Goal: Information Seeking & Learning: Check status

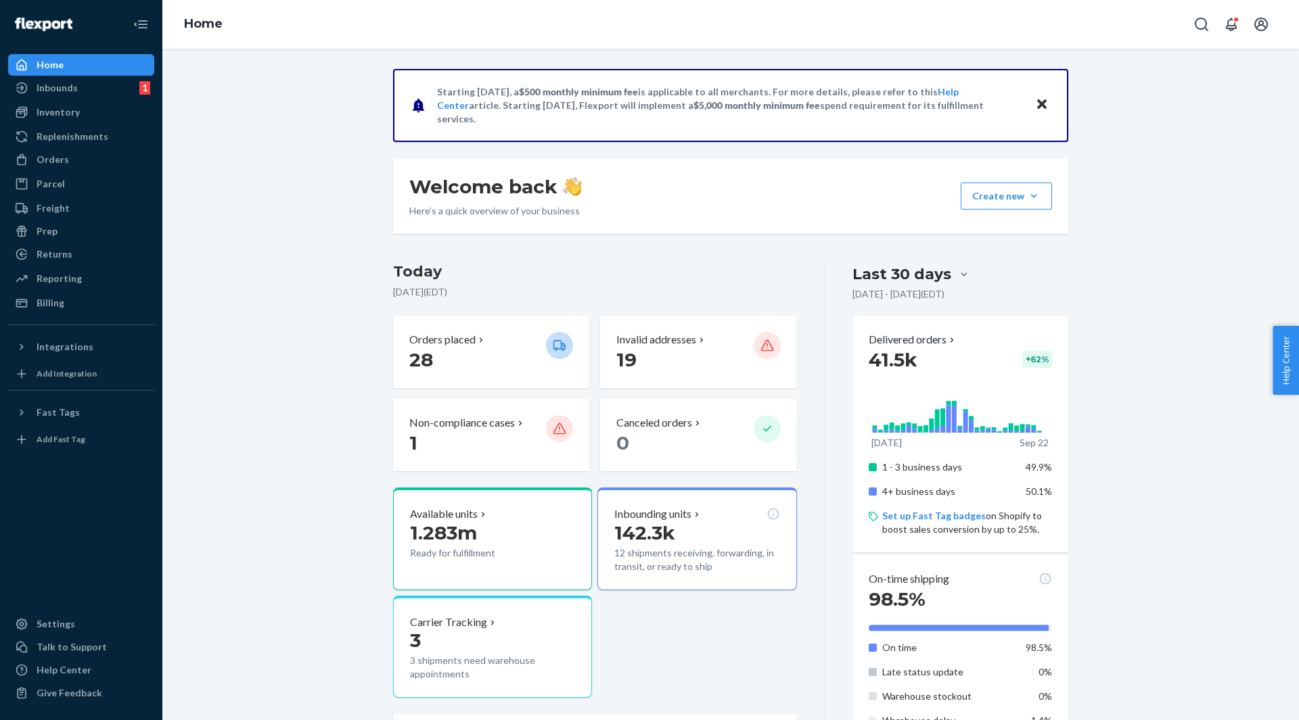
click at [1039, 102] on icon "Close" at bounding box center [1041, 103] width 9 height 9
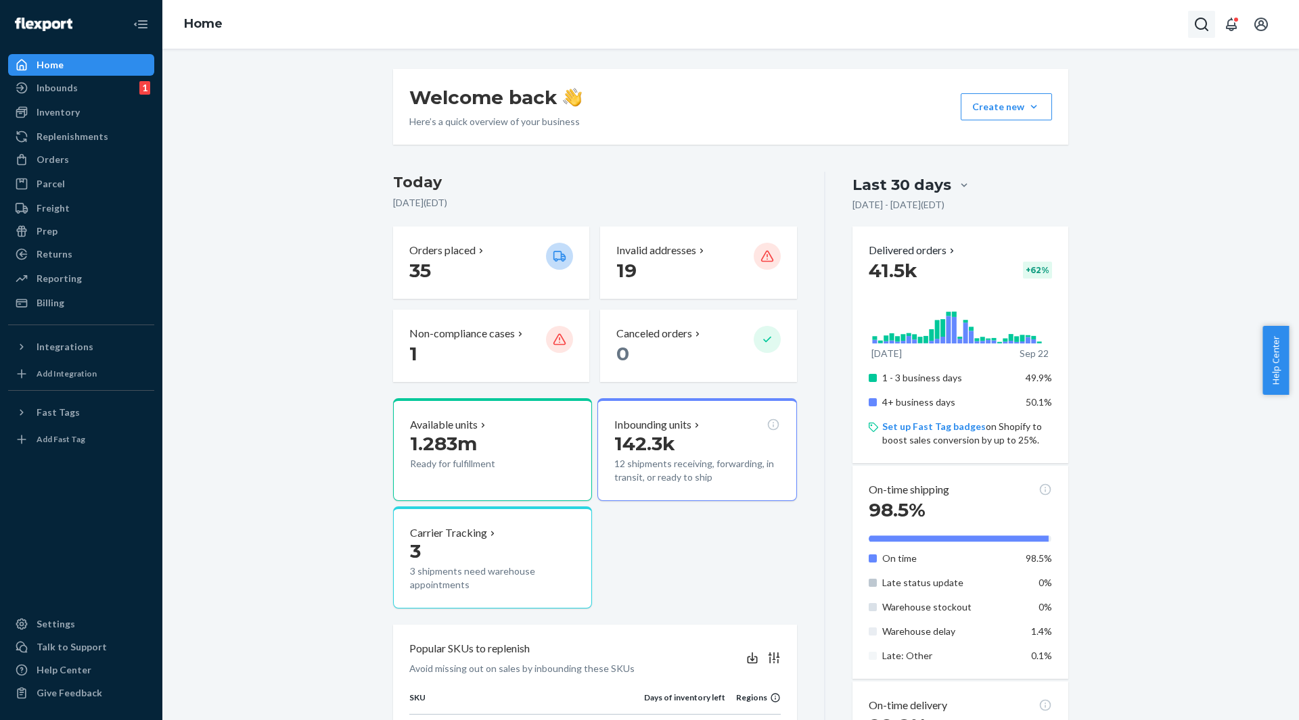
click at [1199, 23] on icon "Open Search Box" at bounding box center [1201, 24] width 16 height 16
paste input "7569980"
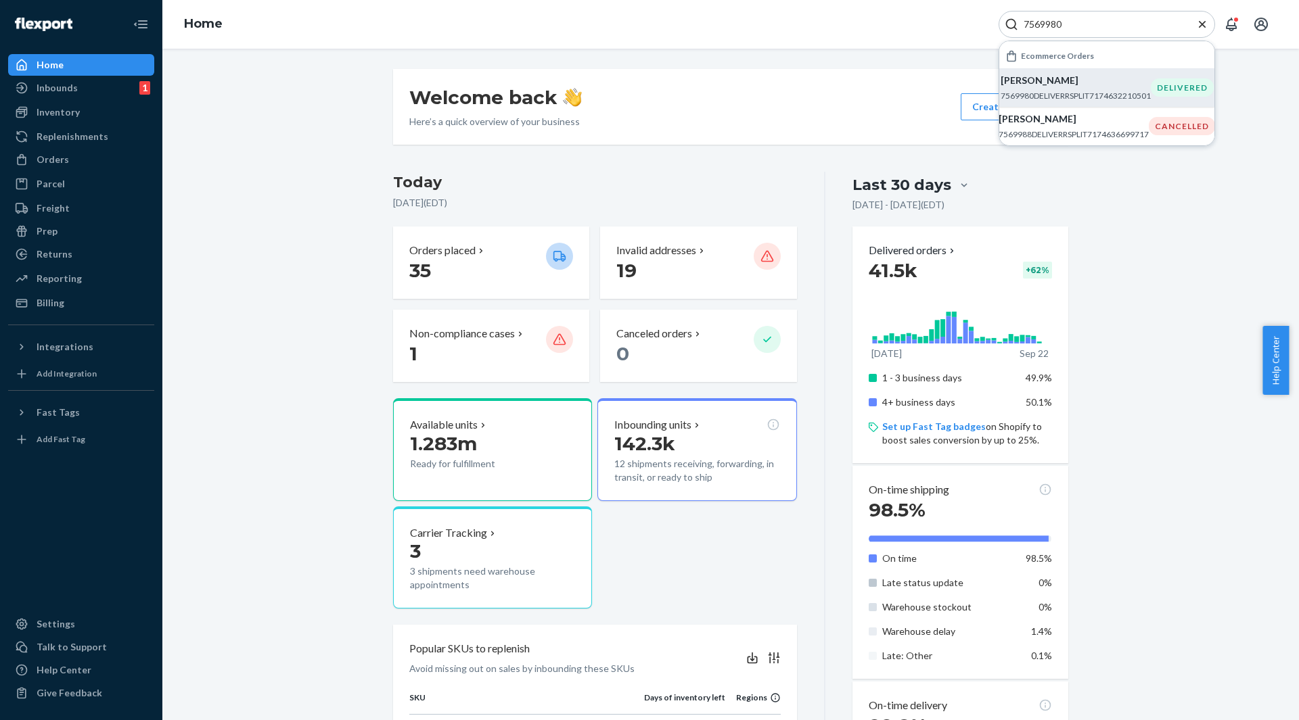
type input "7569980"
click at [1048, 87] on div "[PERSON_NAME] 7569980DELIVERRSPLIT7174632210501" at bounding box center [1075, 88] width 150 height 28
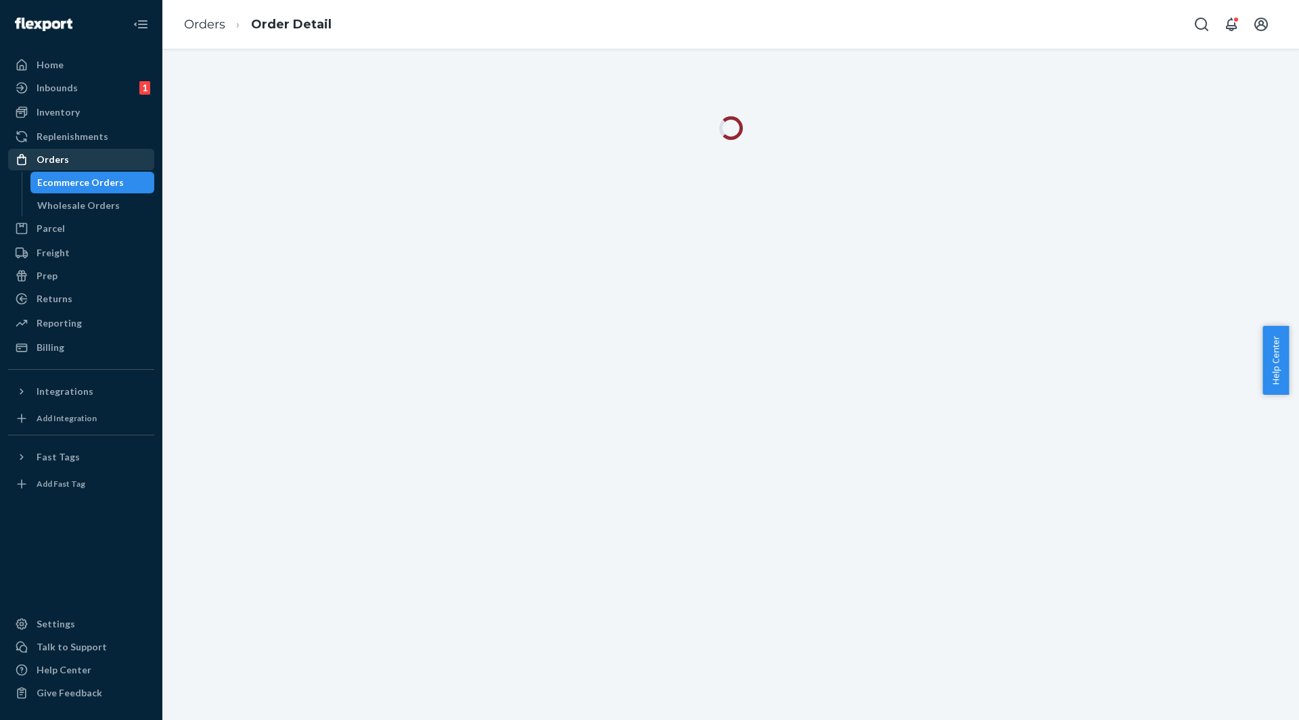
click at [54, 166] on div "Orders" at bounding box center [53, 160] width 32 height 14
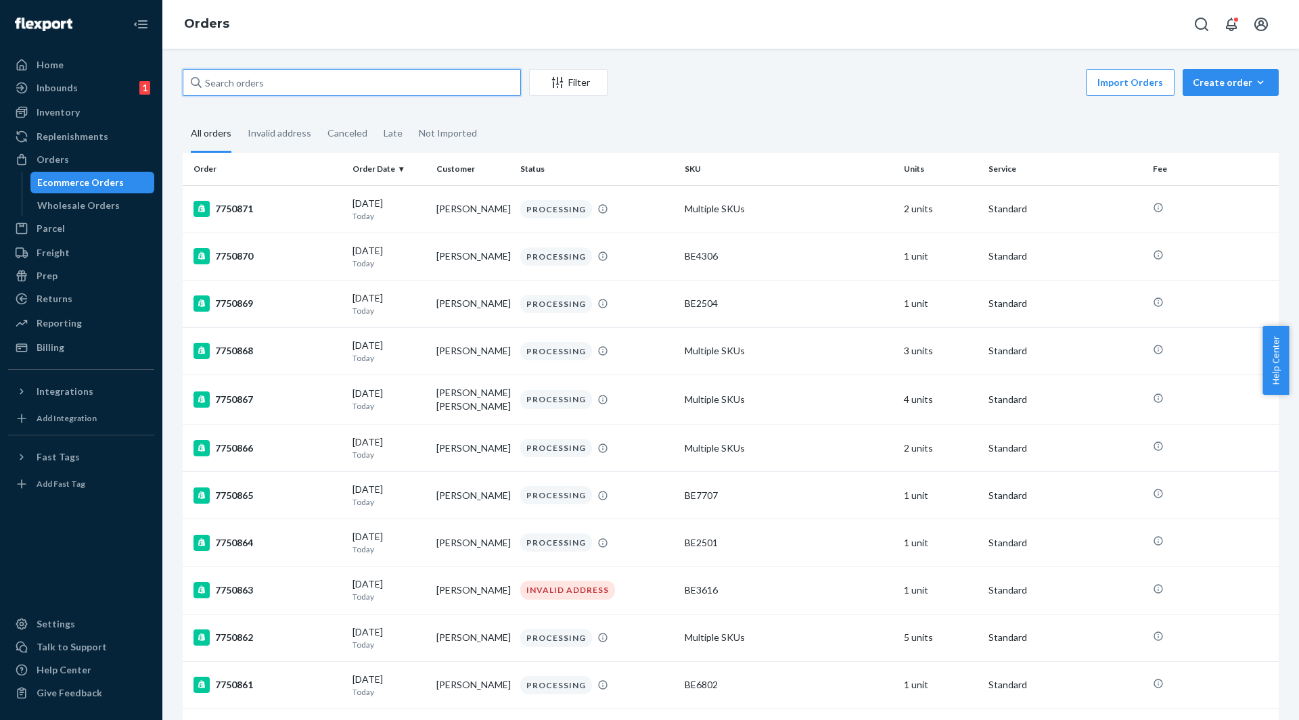
click at [308, 76] on input "text" at bounding box center [352, 82] width 338 height 27
paste input "7569980"
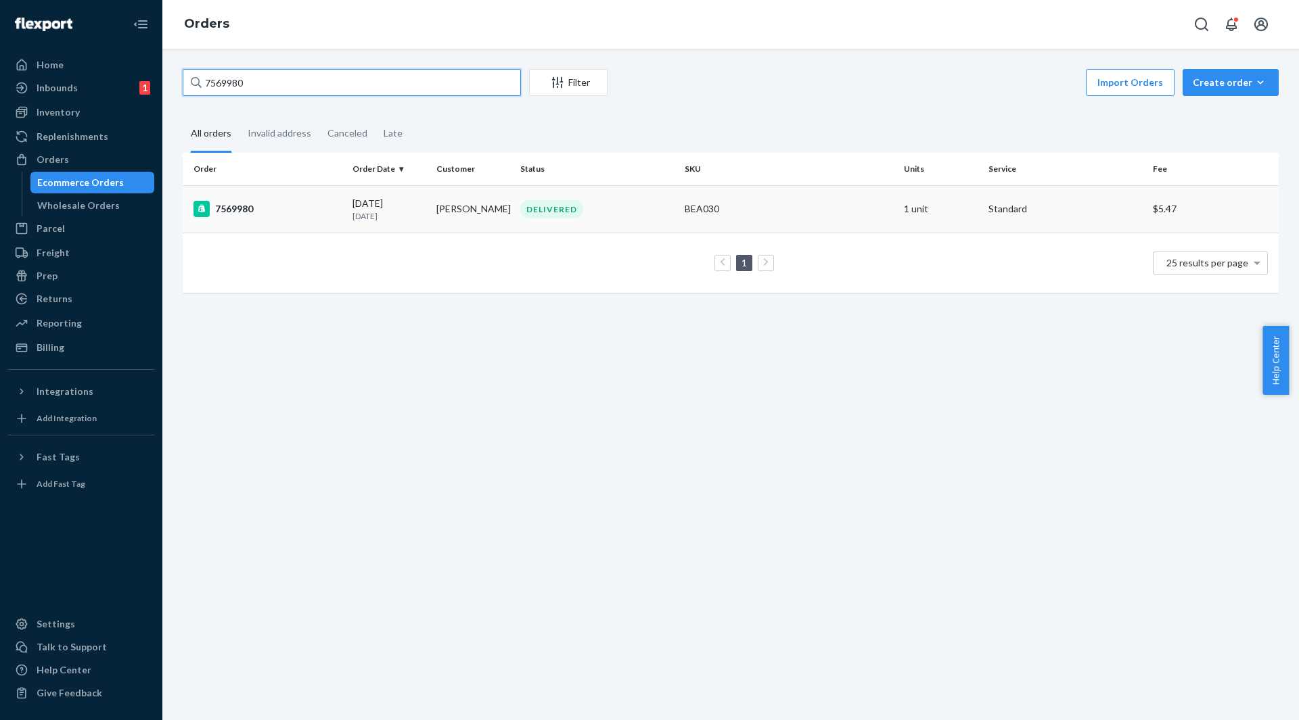
type input "7569980"
click at [254, 209] on div "7569980" at bounding box center [267, 209] width 148 height 16
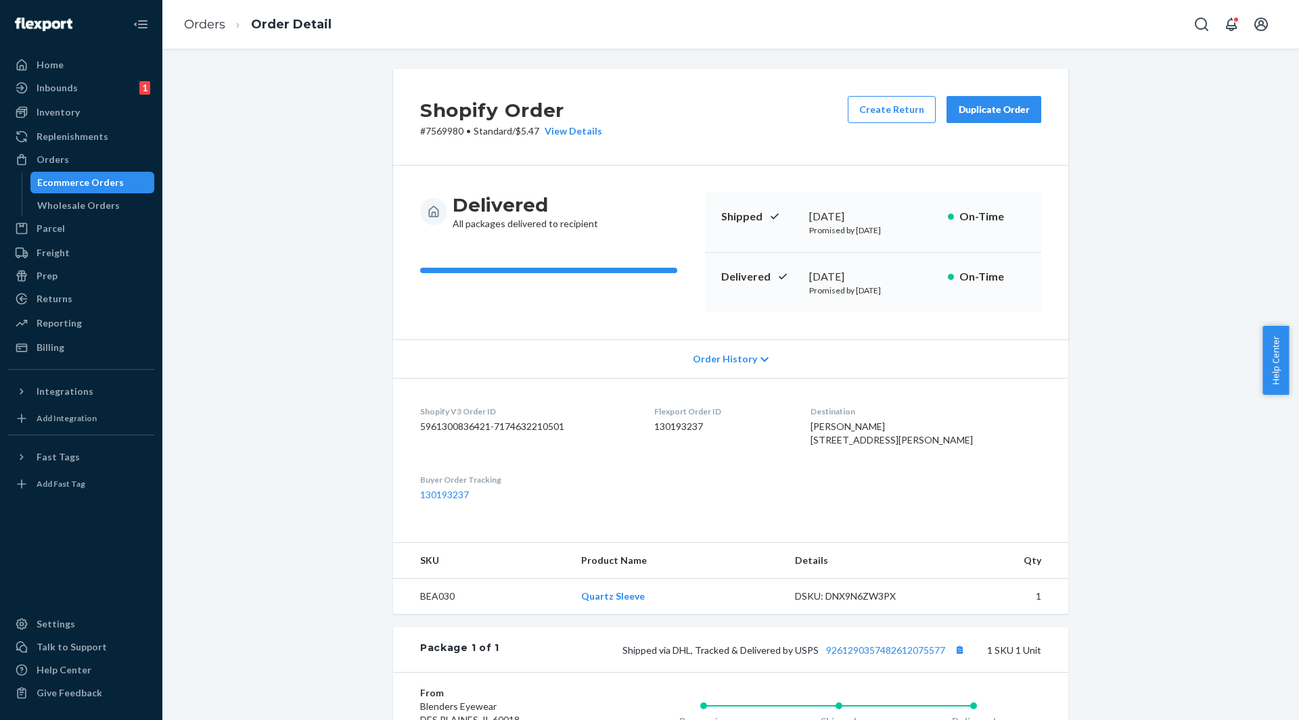
click at [1161, 184] on div "Shopify Order # 7569980 • Standard / $5.47 View Details Create Return Duplicate…" at bounding box center [730, 475] width 1116 height 812
click at [1208, 17] on icon "Open Search Box" at bounding box center [1201, 24] width 16 height 16
click at [1043, 19] on input "Search Input" at bounding box center [1101, 25] width 166 height 14
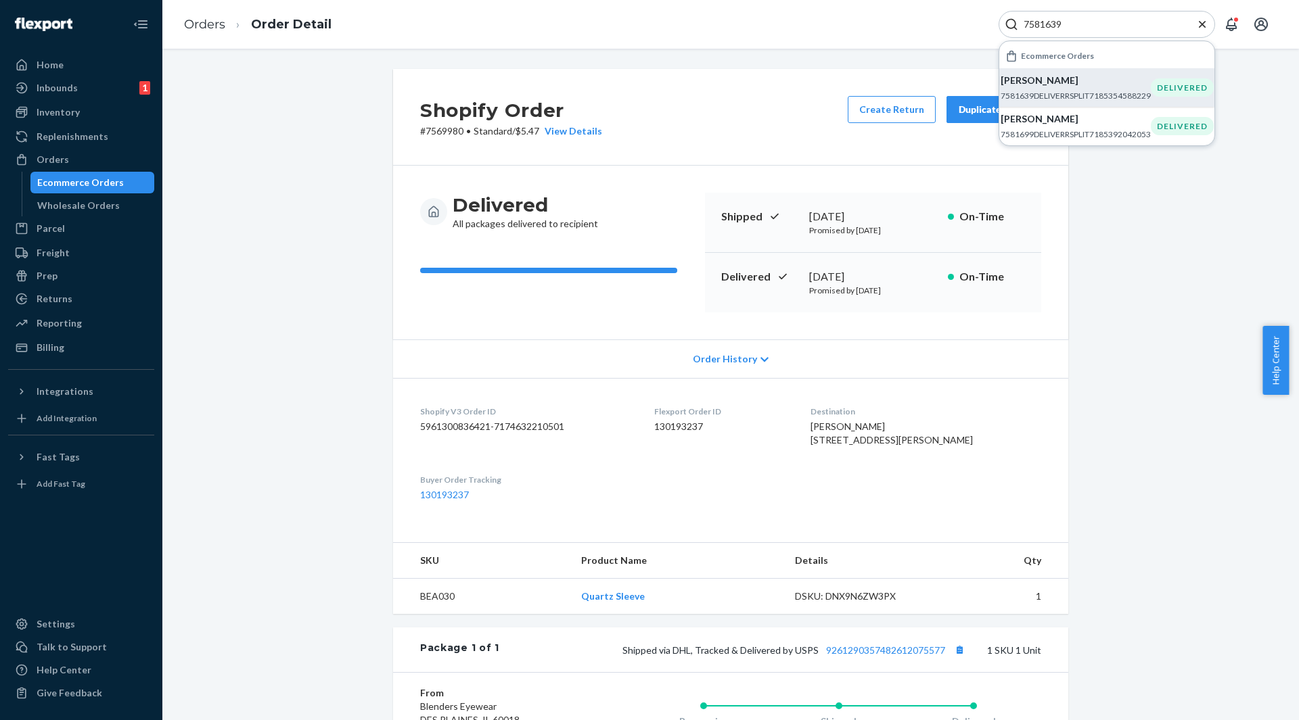
click at [1072, 93] on p "7581639DELIVERRSPLIT7185354588229" at bounding box center [1075, 95] width 150 height 11
drag, startPoint x: 1072, startPoint y: 19, endPoint x: 983, endPoint y: 11, distance: 88.9
click at [983, 11] on div "Orders Order Detail 7581639 Ecommerce Orders [PERSON_NAME] 7581639DELIVERRSPLIT…" at bounding box center [730, 24] width 1136 height 49
paste input "8786"
click at [1093, 87] on p "[PERSON_NAME]" at bounding box center [1075, 81] width 150 height 14
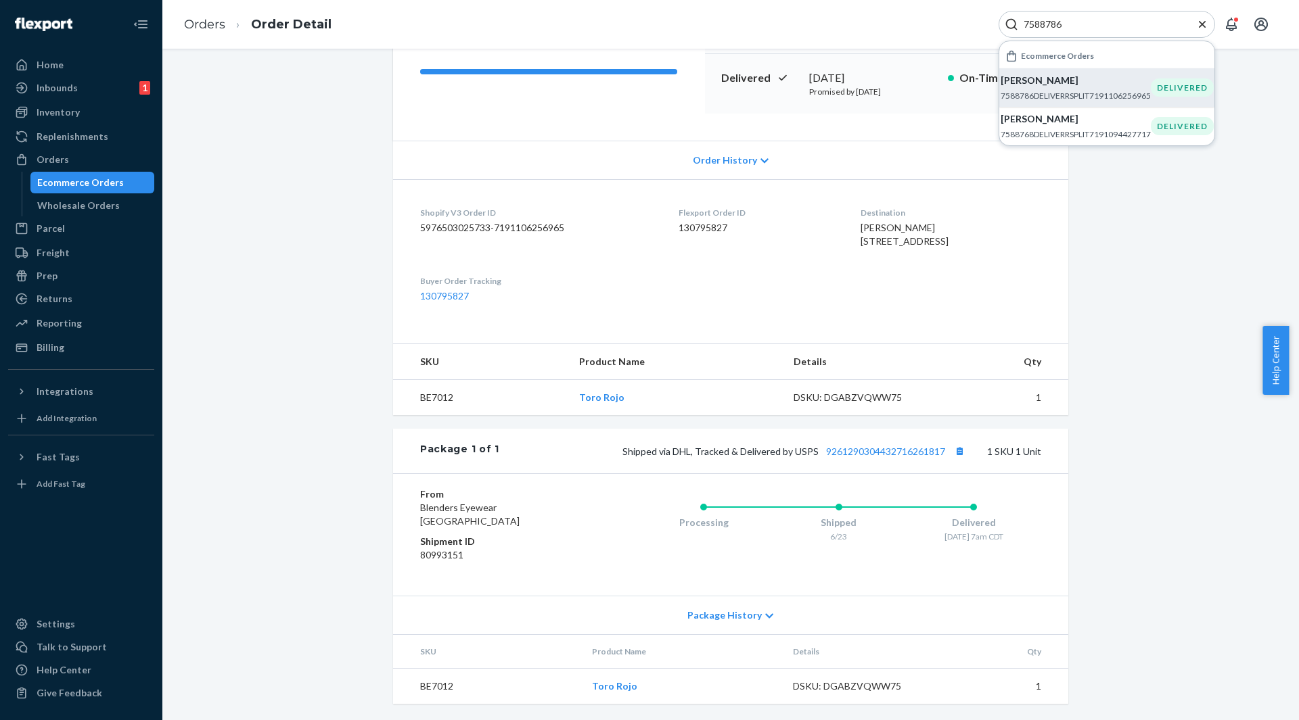
scroll to position [226, 0]
drag, startPoint x: 1064, startPoint y: 24, endPoint x: 971, endPoint y: 26, distance: 93.4
click at [971, 26] on div "Orders Order Detail 7588786 Ecommerce Orders [PERSON_NAME] 7588786DELIVERRSPLIT…" at bounding box center [730, 24] width 1136 height 49
paste input "660"
click at [1029, 91] on p "7588660DELIVERRSPLIT7191029973061" at bounding box center [1075, 95] width 150 height 11
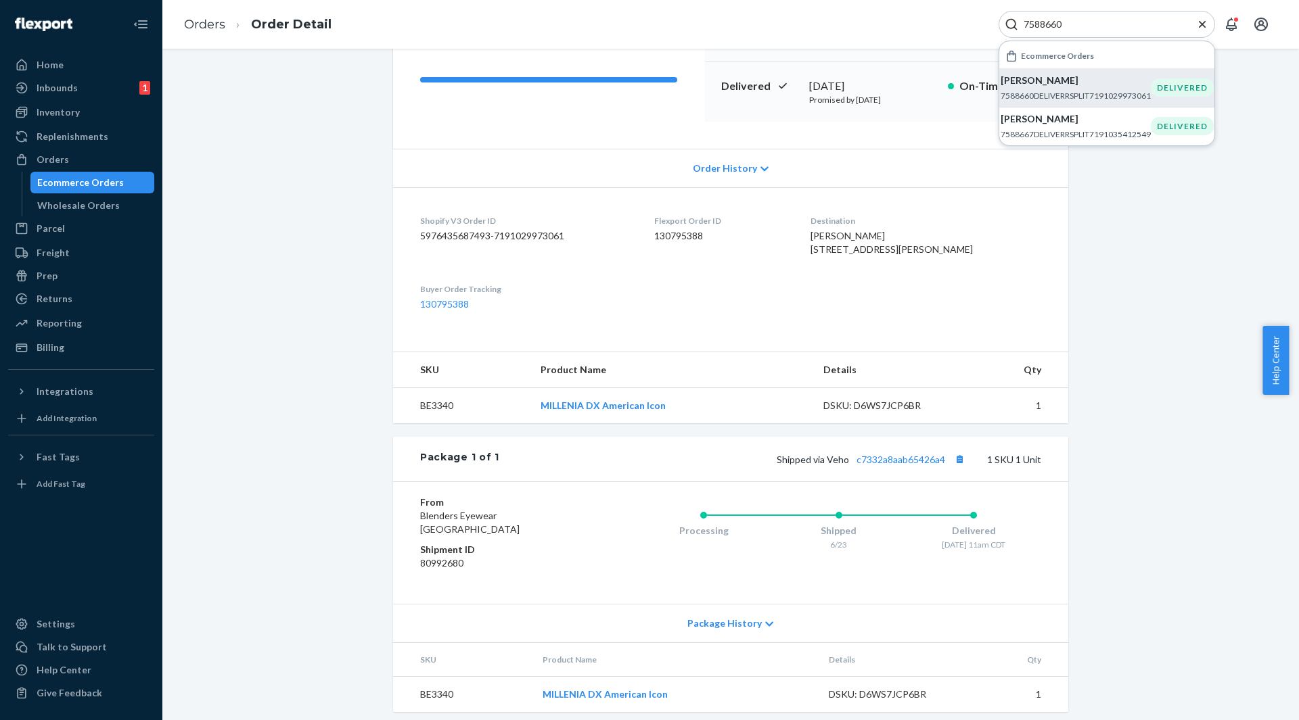
scroll to position [226, 0]
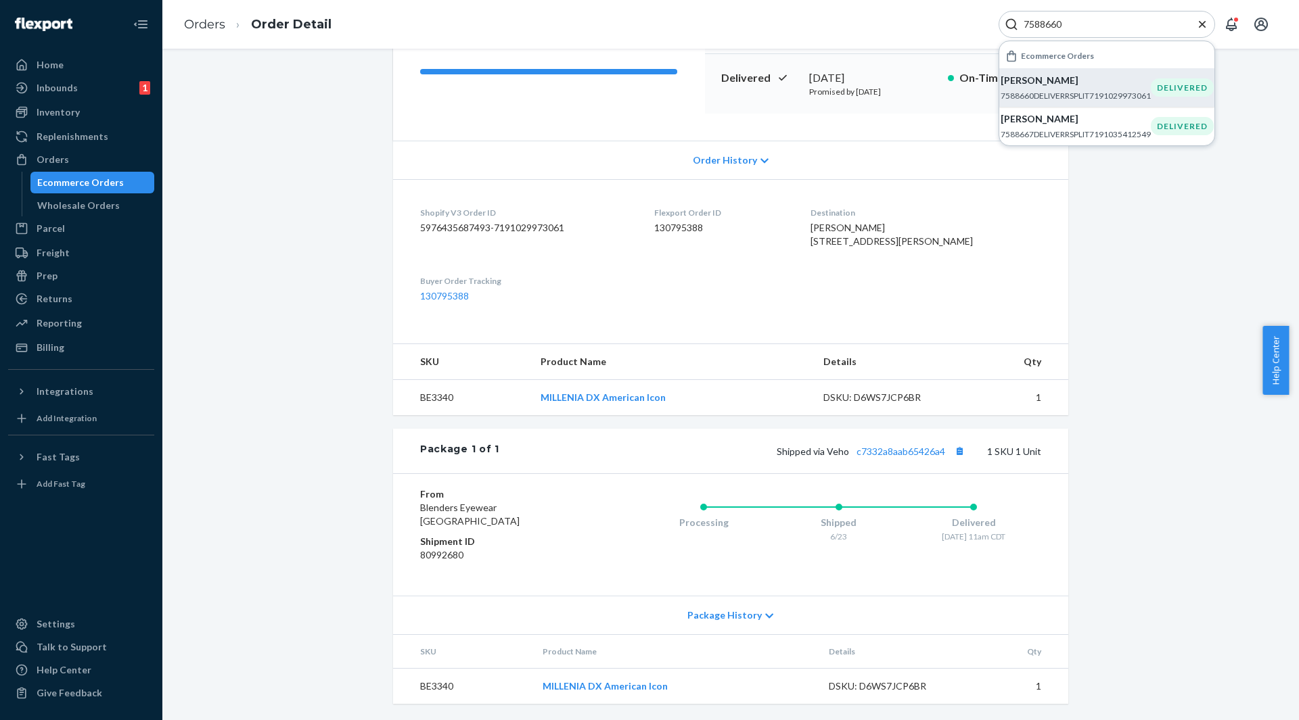
drag, startPoint x: 1074, startPoint y: 30, endPoint x: 940, endPoint y: 25, distance: 134.7
click at [947, 28] on div "Orders Order Detail 7588660 Ecommerce Orders [PERSON_NAME] 7588660DELIVERRSPLIT…" at bounding box center [730, 24] width 1136 height 49
paste input "58"
click at [1063, 76] on p "[PERSON_NAME]" at bounding box center [1075, 81] width 150 height 14
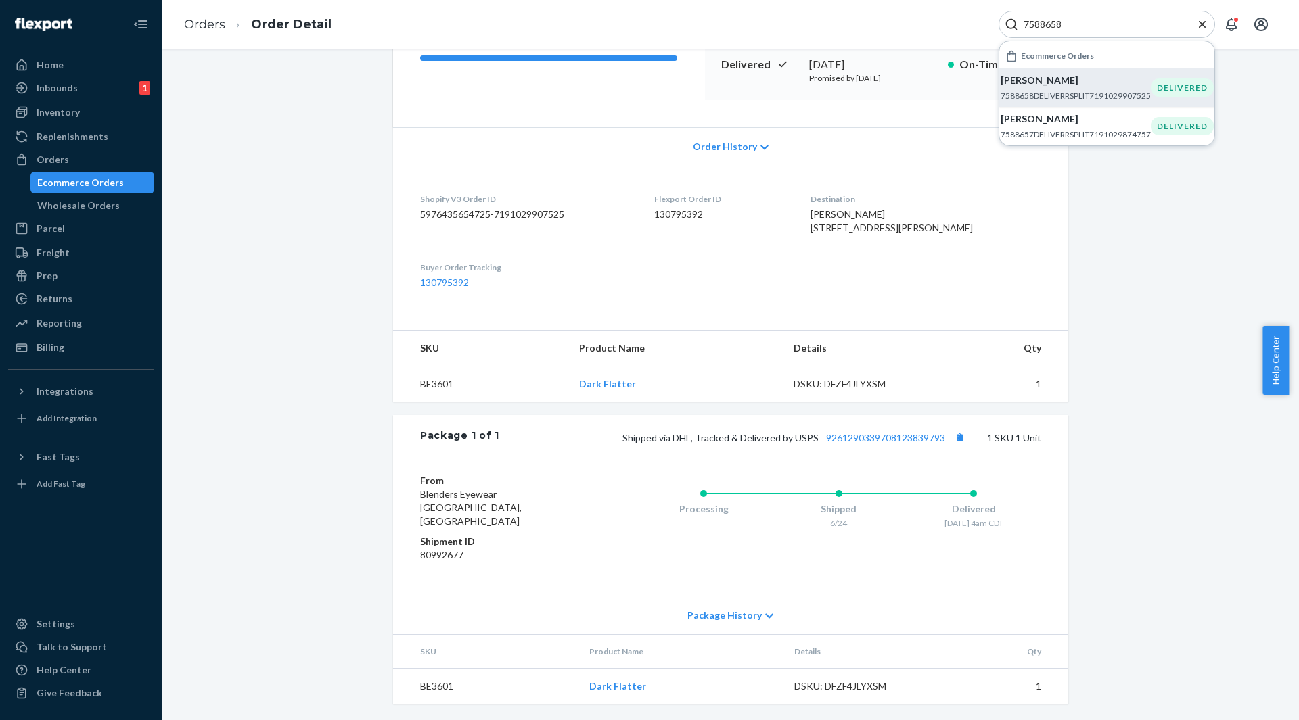
scroll to position [226, 0]
click at [1081, 37] on div "7588658" at bounding box center [1106, 24] width 216 height 27
click at [1073, 22] on input "7588658" at bounding box center [1101, 25] width 166 height 14
paste input "7"
click at [1052, 83] on p "[PERSON_NAME]" at bounding box center [1075, 81] width 150 height 14
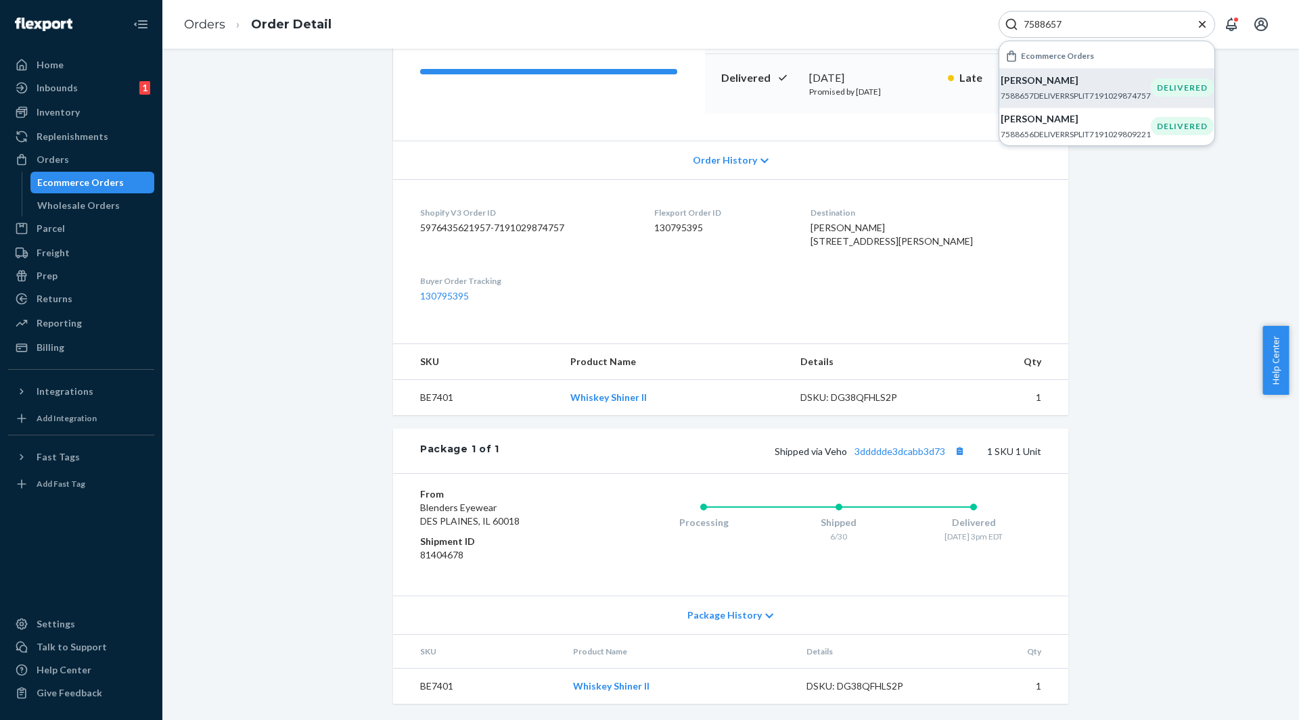
scroll to position [226, 0]
drag, startPoint x: 1074, startPoint y: 31, endPoint x: 1030, endPoint y: 29, distance: 43.3
click at [1029, 32] on div "7588657" at bounding box center [1106, 24] width 216 height 27
click at [1046, 24] on input "7588657" at bounding box center [1101, 25] width 166 height 14
click at [1042, 22] on input "7588657" at bounding box center [1101, 25] width 166 height 14
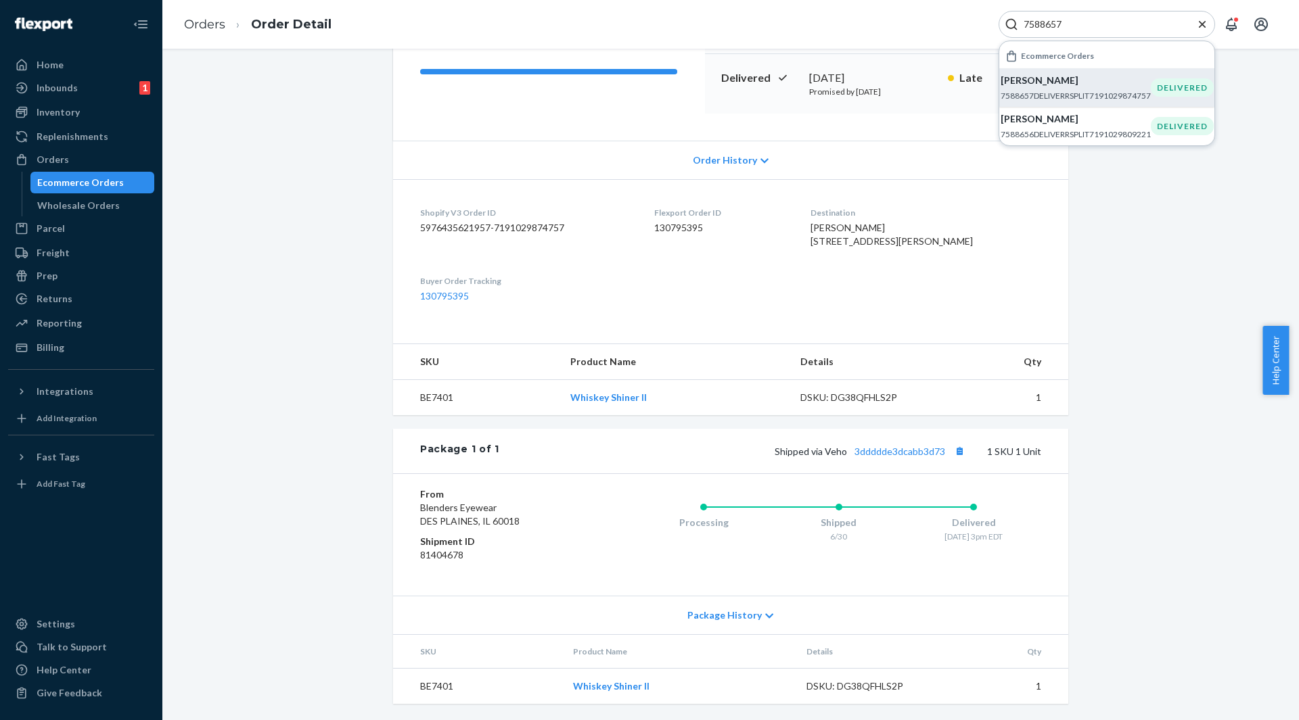
click at [1042, 22] on input "7588657" at bounding box center [1101, 25] width 166 height 14
paste input "7584993"
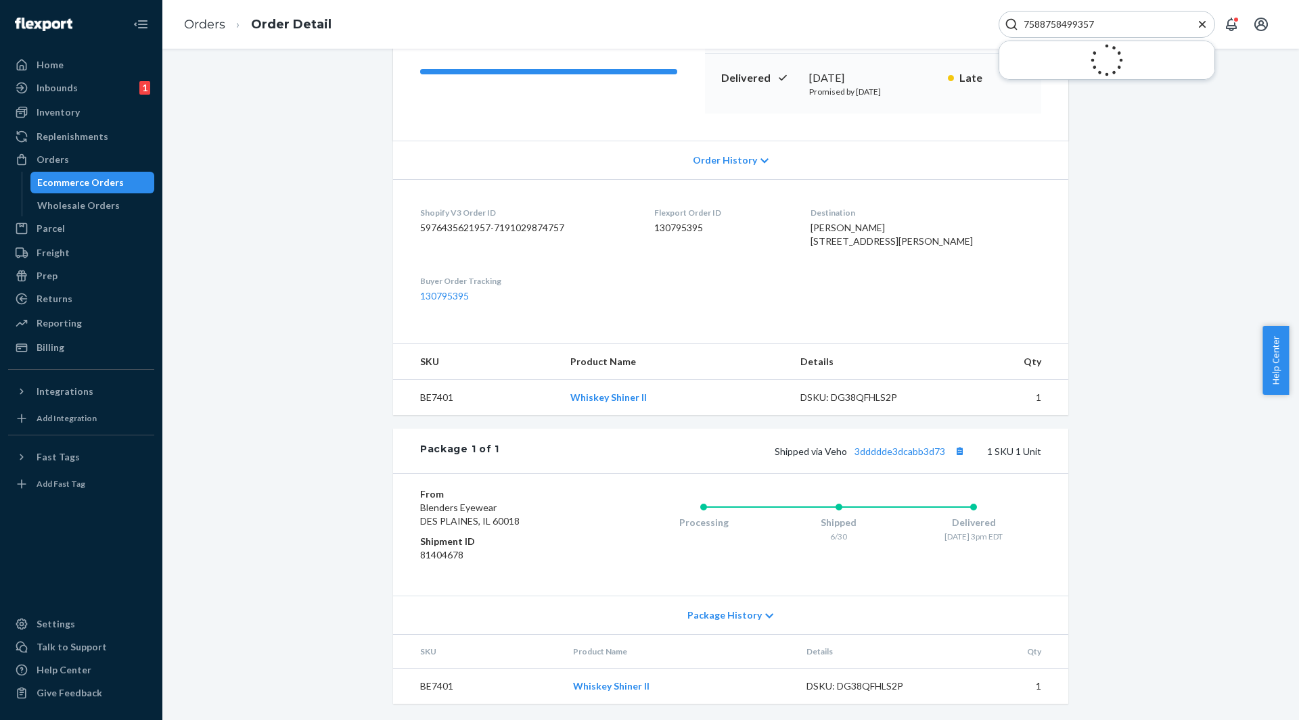
click at [1042, 22] on input "7588758499357" at bounding box center [1101, 25] width 166 height 14
paste input "4993"
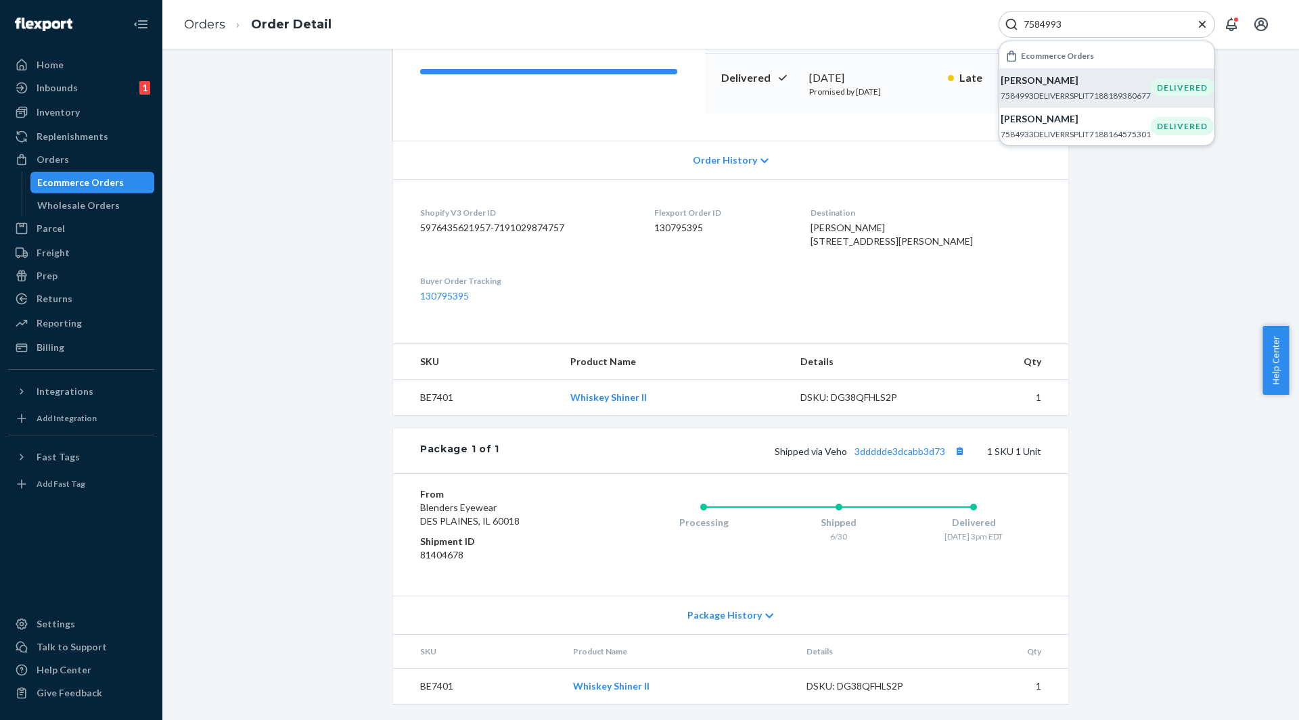
click at [1019, 83] on p "[PERSON_NAME]" at bounding box center [1075, 81] width 150 height 14
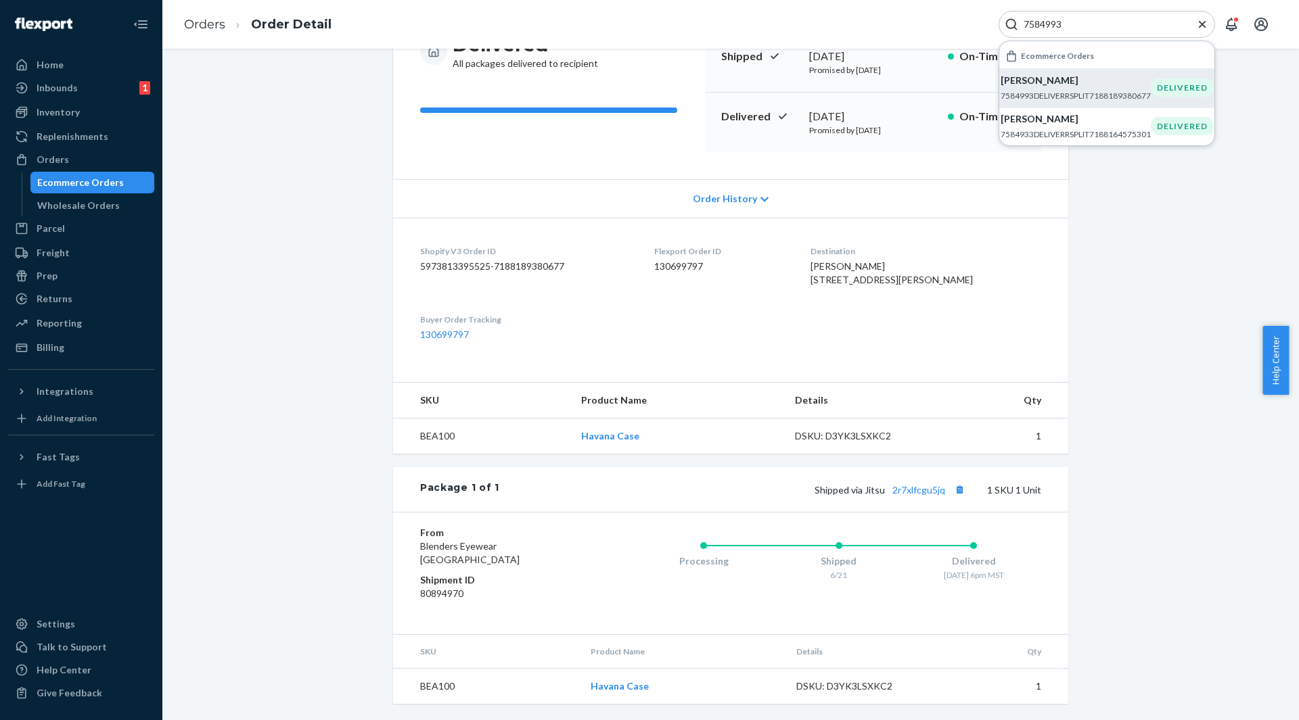
scroll to position [187, 0]
click at [1061, 18] on input "7584993" at bounding box center [1101, 25] width 166 height 14
paste input "8656"
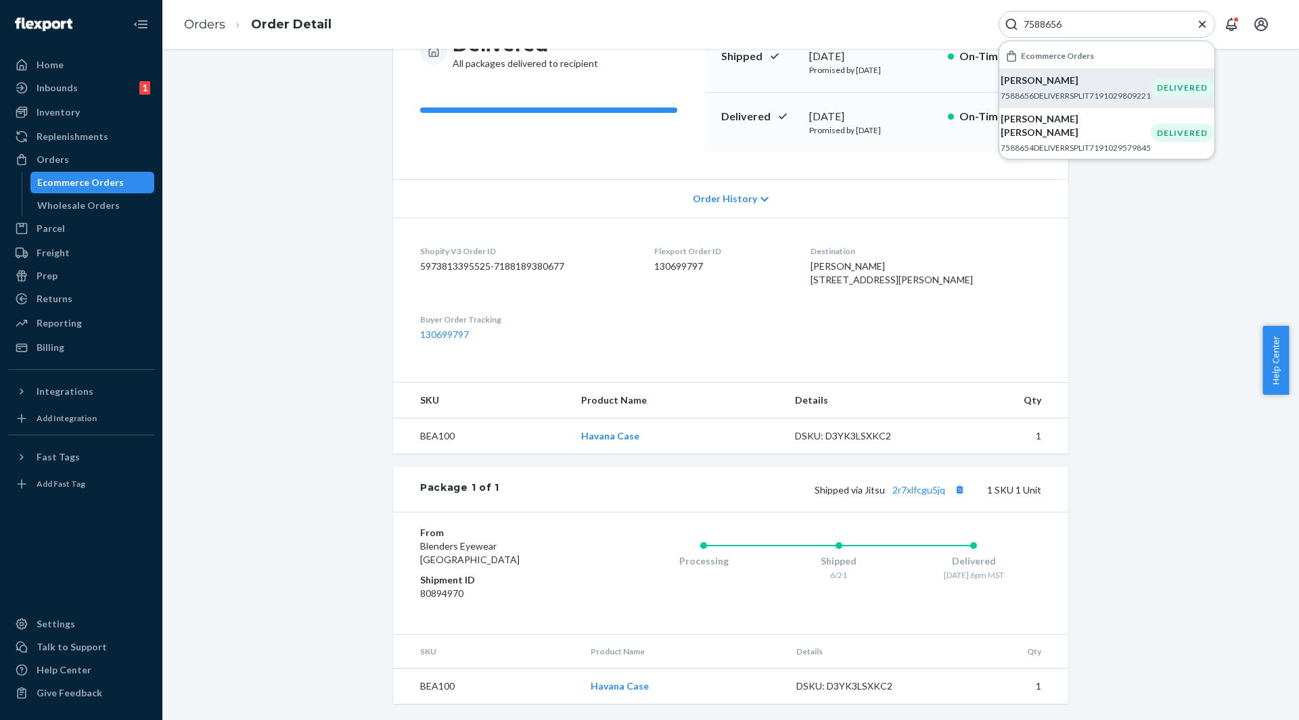
click at [1042, 80] on p "[PERSON_NAME]" at bounding box center [1075, 81] width 150 height 14
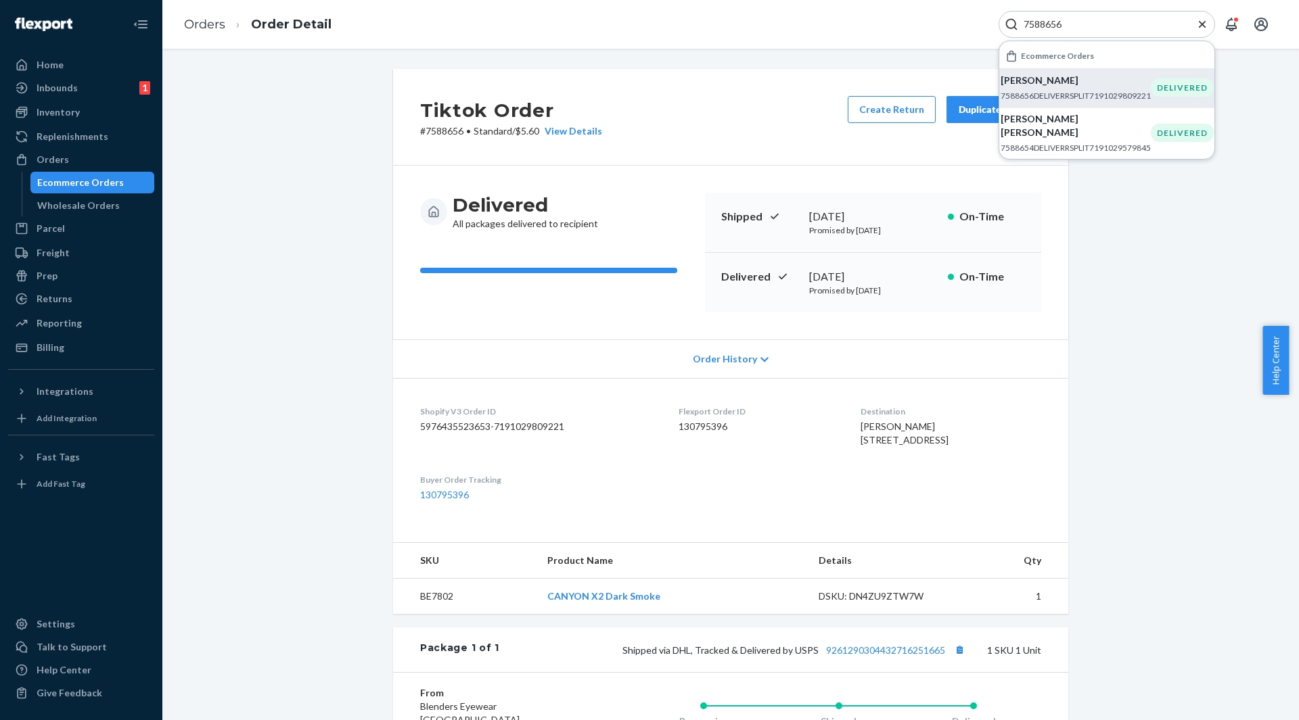
click at [1049, 21] on input "7588656" at bounding box center [1101, 25] width 166 height 14
click at [1046, 19] on input "7588656" at bounding box center [1101, 25] width 166 height 14
paste input "5"
click at [1057, 89] on div "[PERSON_NAME] 7588655DELIVERRSPLIT7191029678149" at bounding box center [1075, 88] width 150 height 28
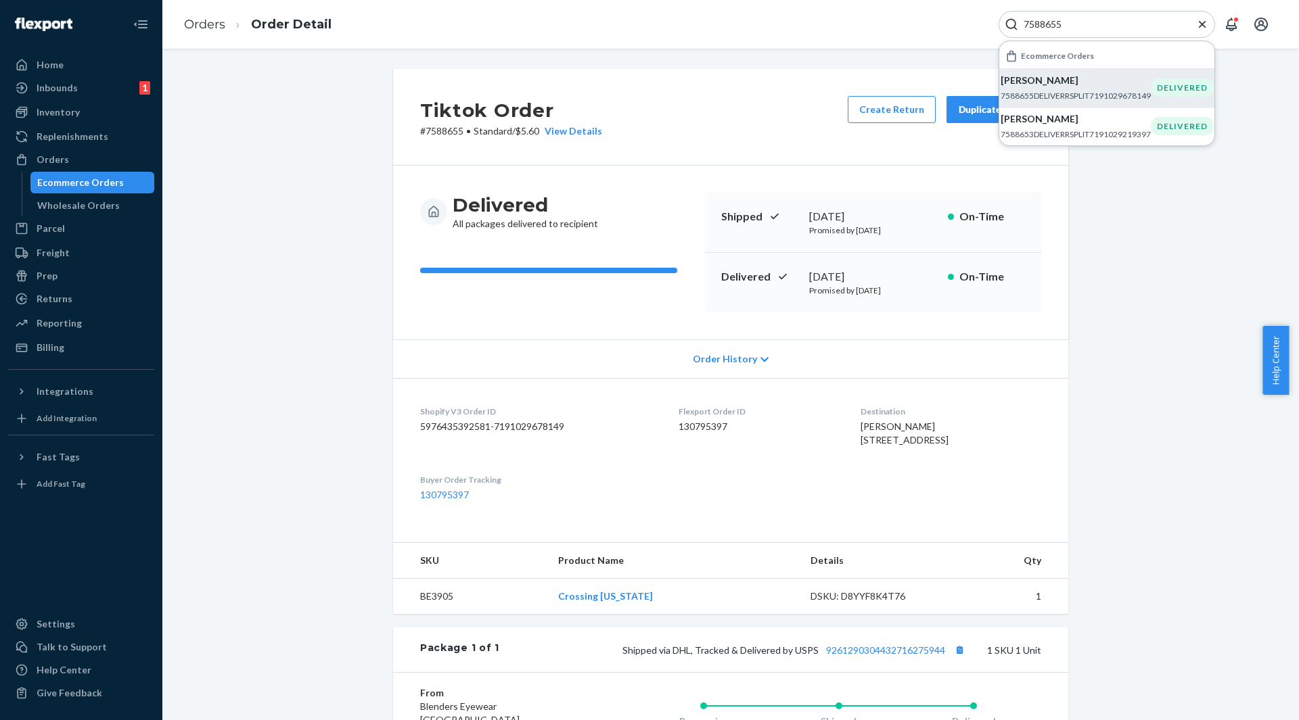
click at [1030, 24] on input "7588655" at bounding box center [1101, 25] width 166 height 14
paste input "4"
click at [1063, 79] on p "[PERSON_NAME] [PERSON_NAME]" at bounding box center [1075, 87] width 150 height 27
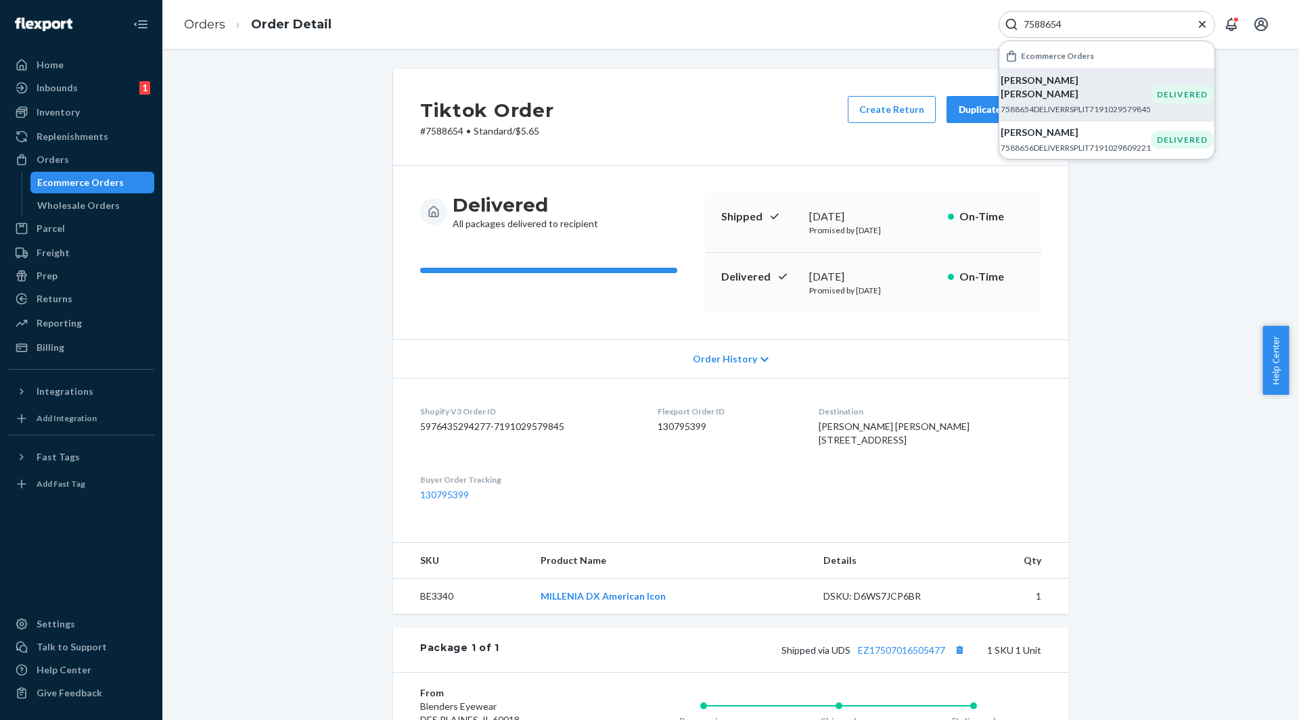
click at [1046, 24] on input "7588654" at bounding box center [1101, 25] width 166 height 14
paste input "451"
click at [1011, 77] on p "[PERSON_NAME]" at bounding box center [1075, 81] width 150 height 14
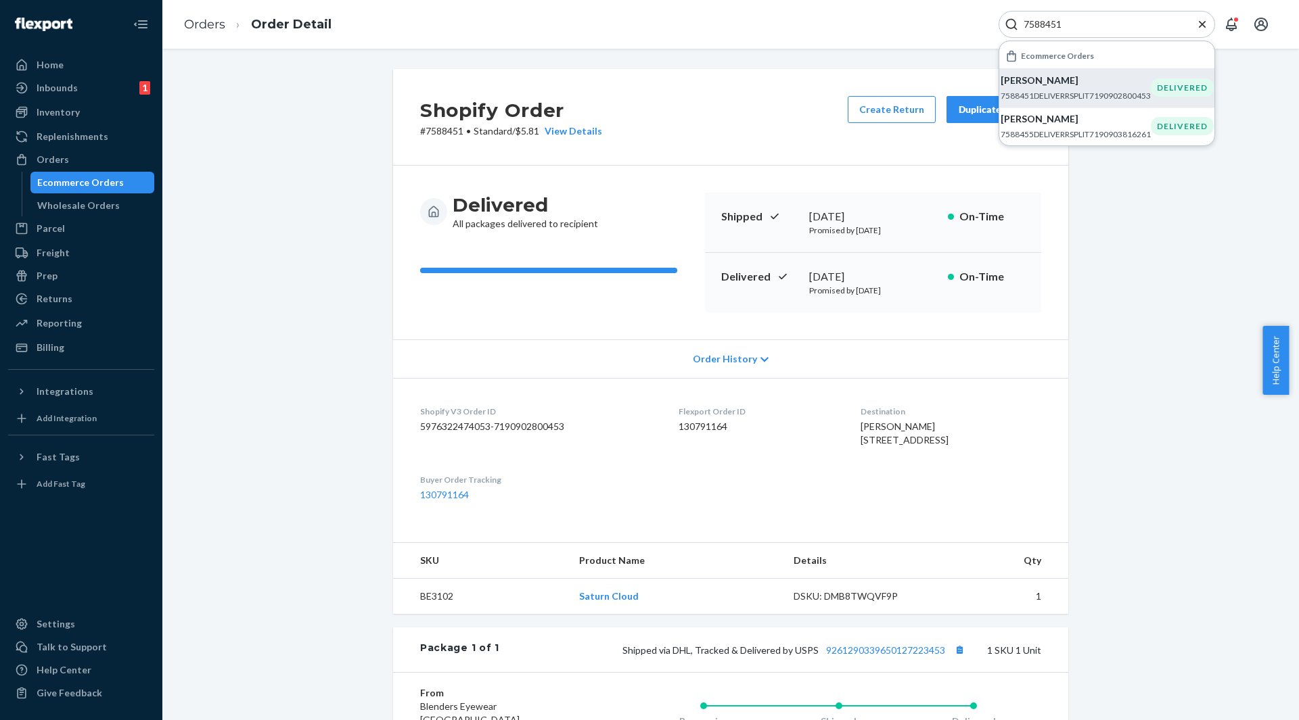
click at [1080, 24] on input "7588451" at bounding box center [1101, 25] width 166 height 14
paste input "266"
click at [1053, 82] on p "[PERSON_NAME]" at bounding box center [1075, 81] width 150 height 14
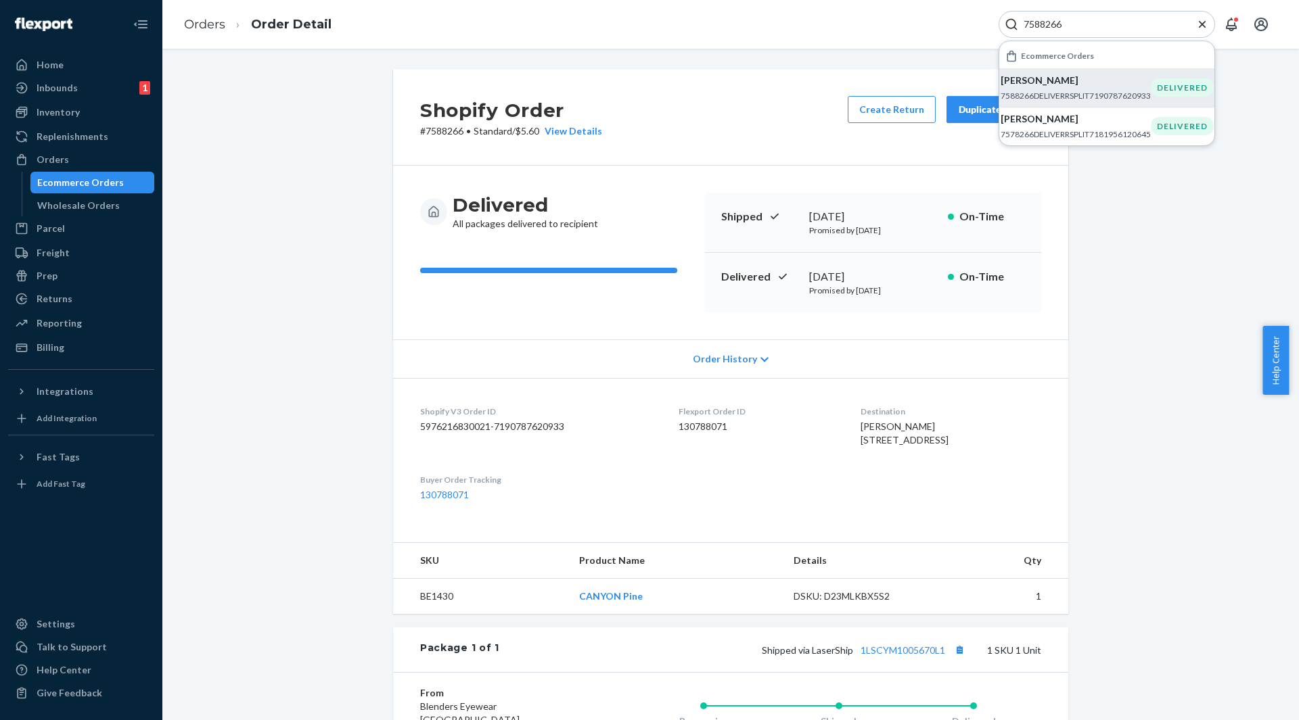
click at [1021, 18] on input "7588266" at bounding box center [1101, 25] width 166 height 14
paste input "753"
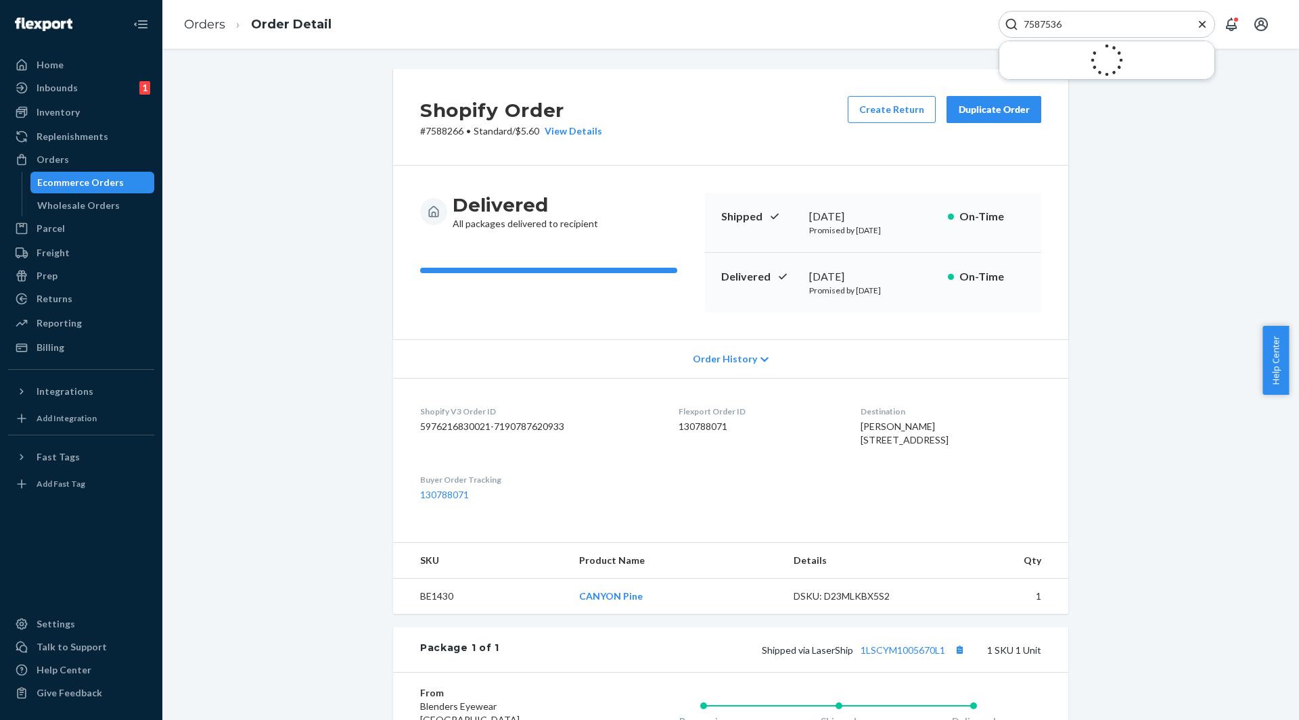
type input "7587536"
drag, startPoint x: 1072, startPoint y: 22, endPoint x: 967, endPoint y: 19, distance: 104.9
click at [967, 19] on div "Orders Order Detail 7587536 No results found for 7587536" at bounding box center [730, 24] width 1136 height 49
drag, startPoint x: 1070, startPoint y: 22, endPoint x: 987, endPoint y: 24, distance: 83.2
click at [987, 24] on div "Orders Order Detail 7587536 No results found for 7587536" at bounding box center [730, 24] width 1136 height 49
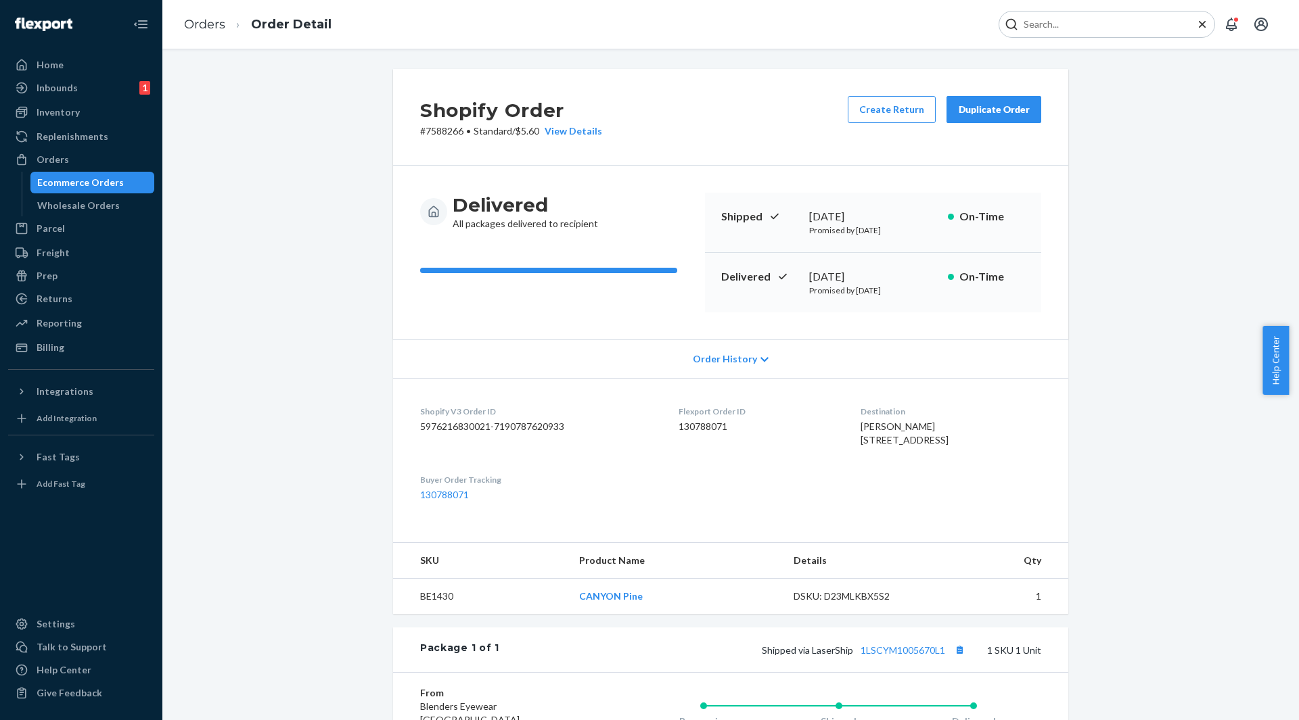
paste input "7587536"
click at [1057, 30] on input "7587536" at bounding box center [1101, 25] width 166 height 14
click at [1055, 30] on input "7587536" at bounding box center [1101, 25] width 166 height 14
paste input "826"
drag, startPoint x: 1081, startPoint y: 20, endPoint x: 929, endPoint y: 28, distance: 151.7
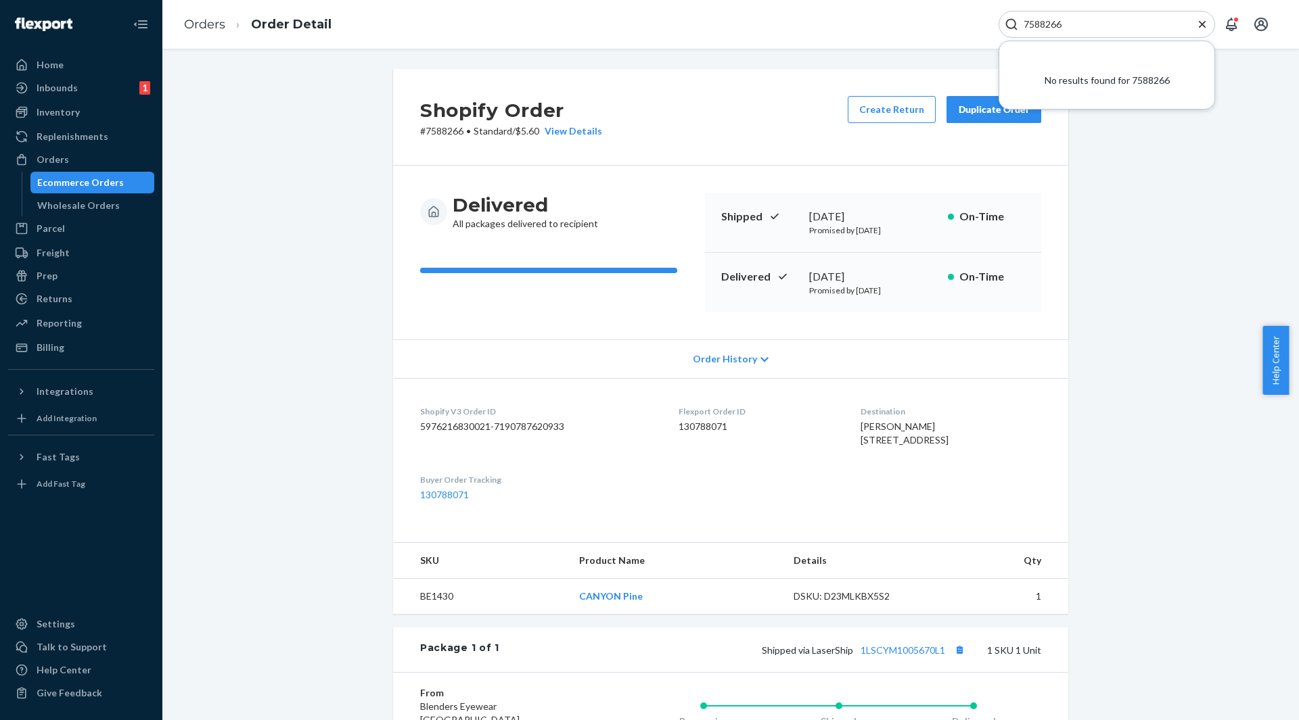
click at [929, 28] on div "Orders Order Detail 7588266 No results found for 7588266" at bounding box center [730, 24] width 1136 height 49
paste input "91228"
type input "7591228"
drag, startPoint x: 1074, startPoint y: 26, endPoint x: 945, endPoint y: 23, distance: 128.6
click at [945, 23] on div "Orders Order Detail 7591228 No results found for 7591228" at bounding box center [730, 24] width 1136 height 49
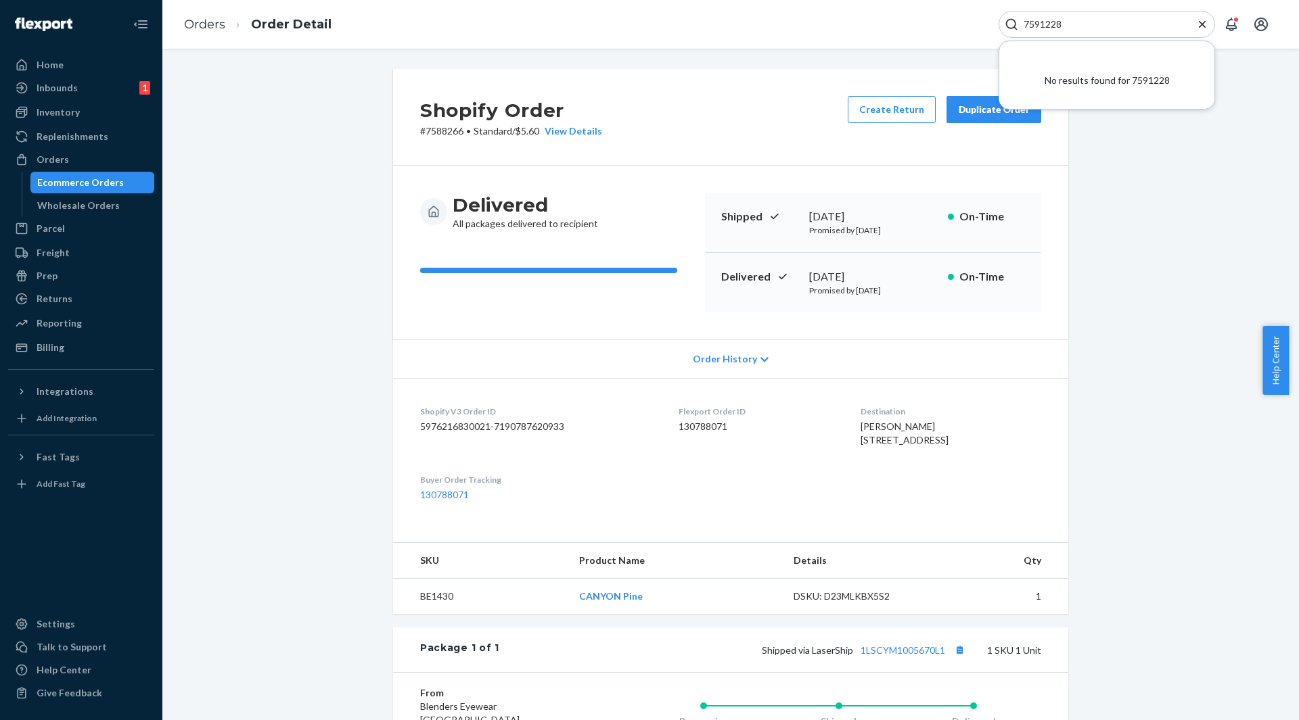
drag, startPoint x: 1106, startPoint y: 26, endPoint x: 923, endPoint y: 26, distance: 182.6
click at [923, 26] on div "Orders Order Detail 7591228 No results found for 7591228" at bounding box center [730, 24] width 1136 height 49
click at [50, 165] on div "Orders" at bounding box center [53, 160] width 32 height 14
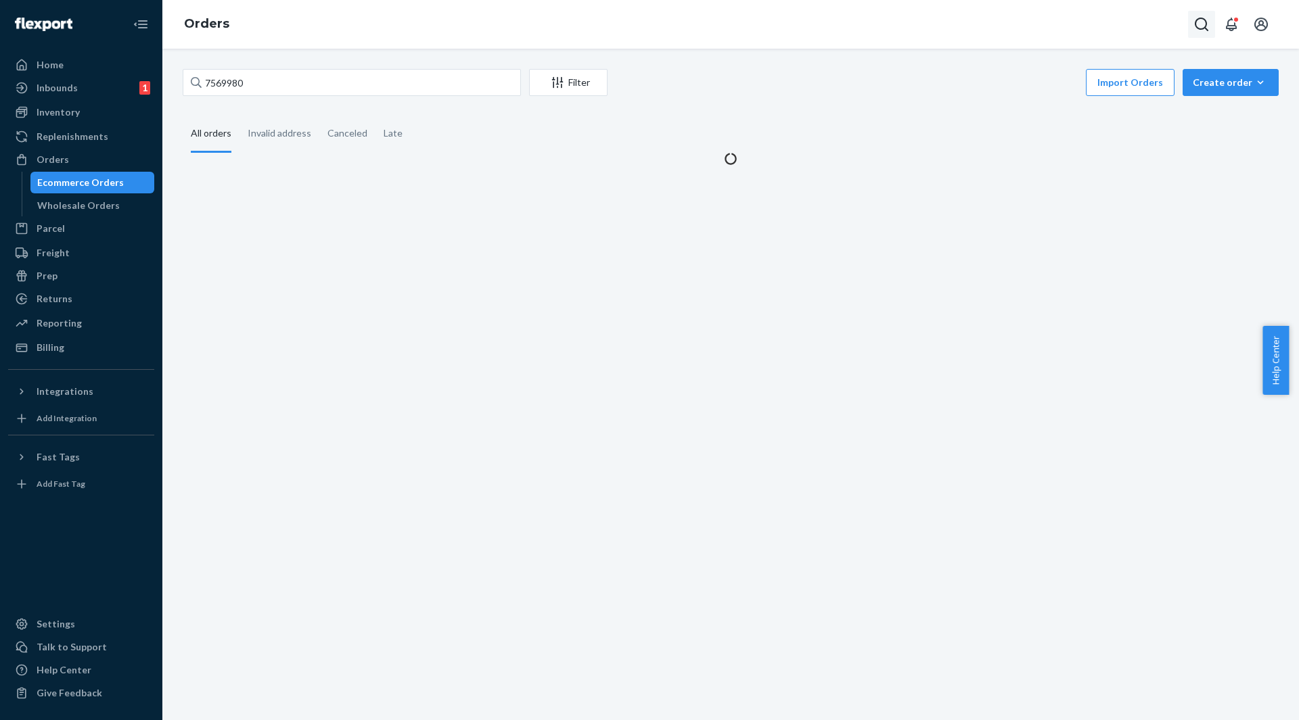
click at [1199, 28] on button "Open Search Box" at bounding box center [1201, 24] width 27 height 27
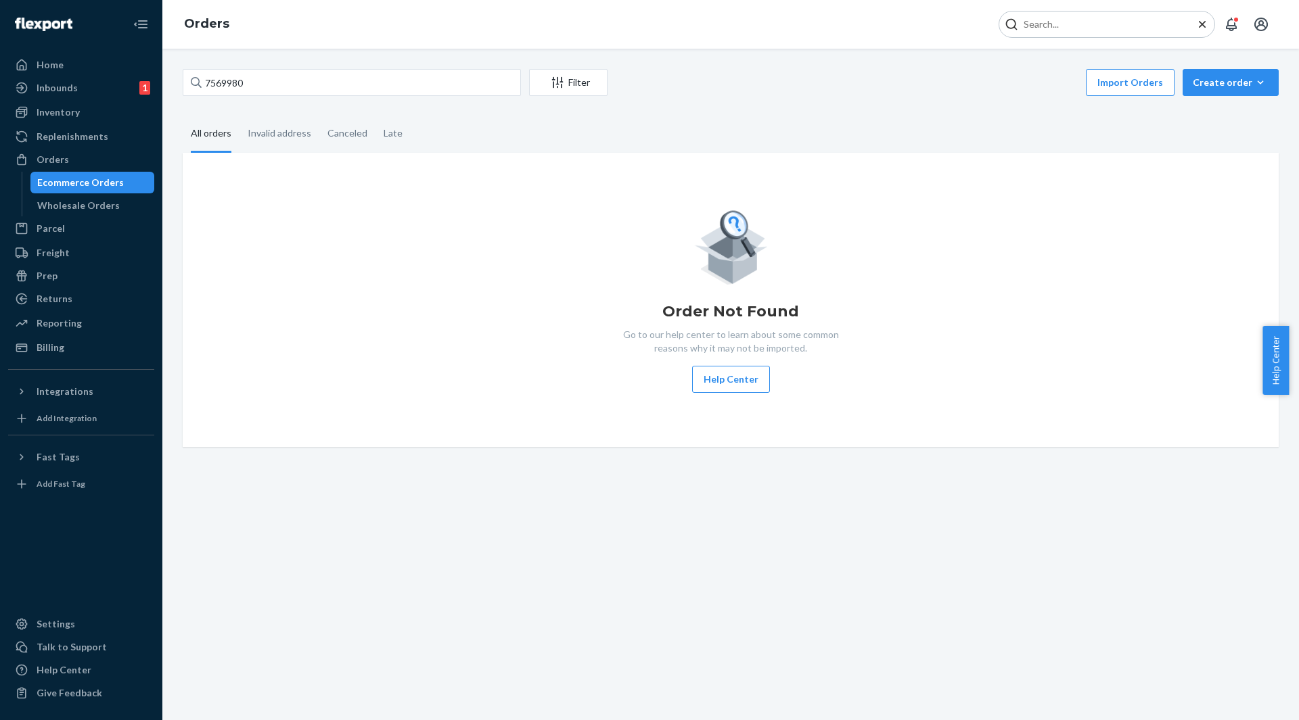
click at [1087, 37] on div at bounding box center [1106, 24] width 216 height 27
click at [1082, 31] on div at bounding box center [1106, 24] width 216 height 27
click at [1074, 26] on input "Search Input" at bounding box center [1101, 25] width 166 height 14
paste input "7591228"
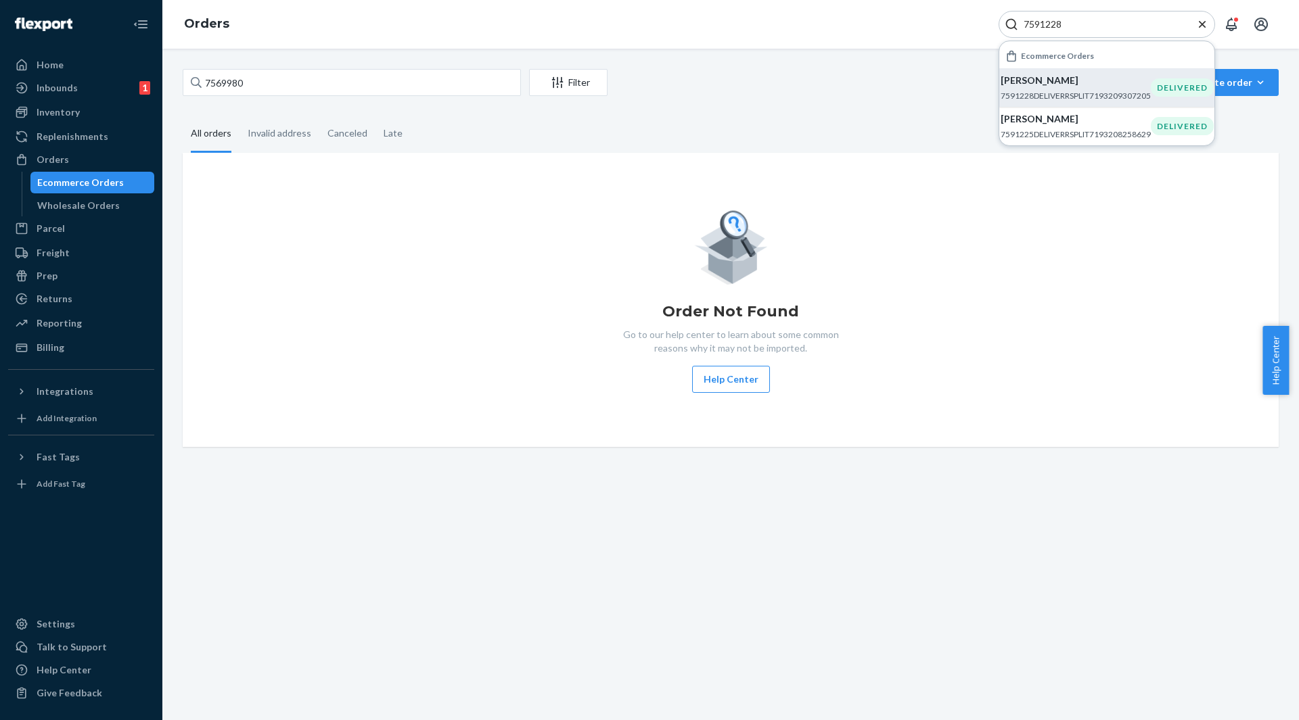
type input "7591228"
click at [1059, 77] on p "[PERSON_NAME]" at bounding box center [1075, 81] width 150 height 14
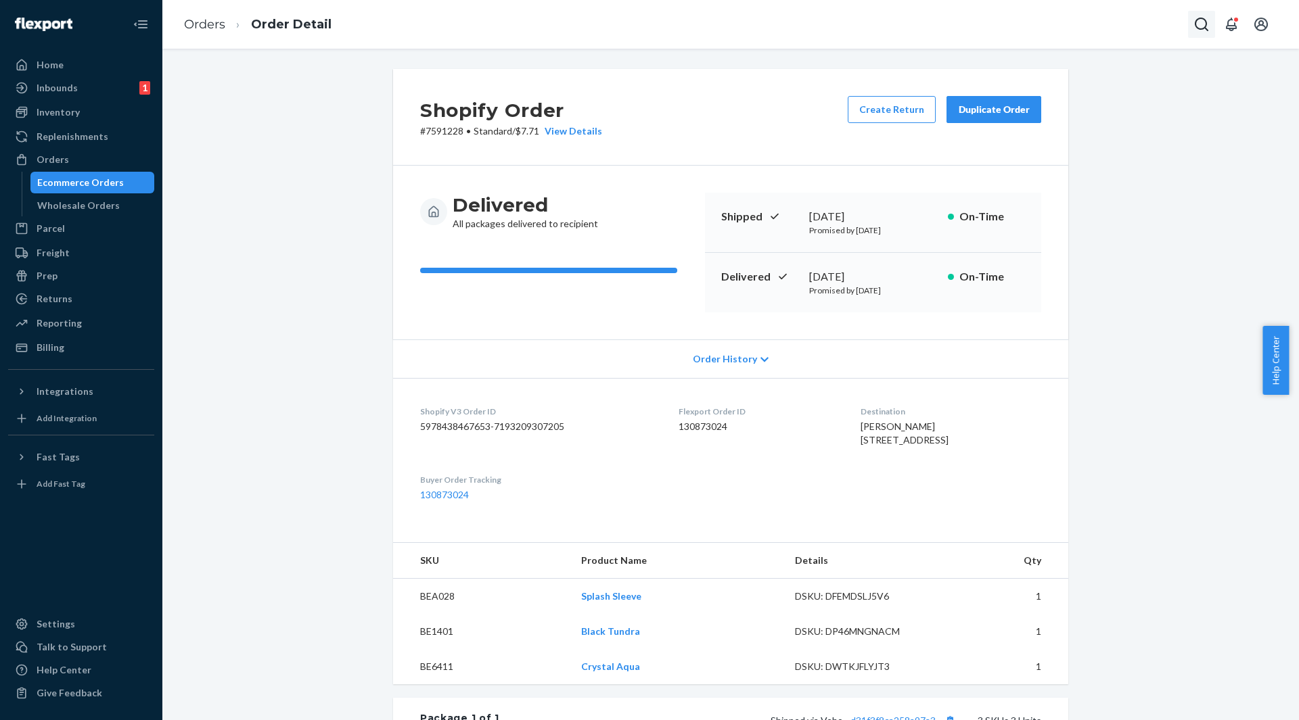
click at [1195, 26] on icon "Open Search Box" at bounding box center [1201, 24] width 16 height 16
drag, startPoint x: 1103, startPoint y: 47, endPoint x: 1090, endPoint y: 46, distance: 12.9
click at [1095, 47] on div "Orders Order Detail" at bounding box center [730, 24] width 1136 height 49
click at [1079, 24] on input "Search Input" at bounding box center [1101, 25] width 166 height 14
paste input "7590963"
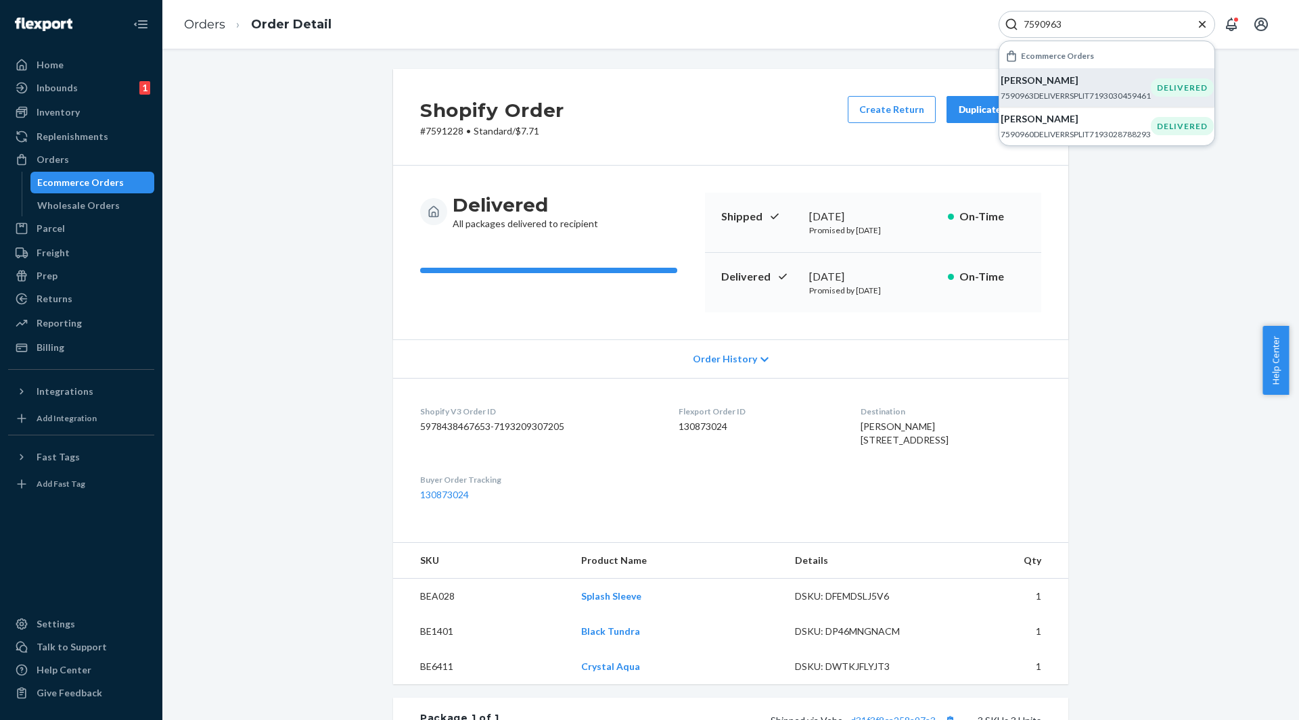
click at [1056, 95] on p "7590963DELIVERRSPLIT7193030459461" at bounding box center [1075, 95] width 150 height 11
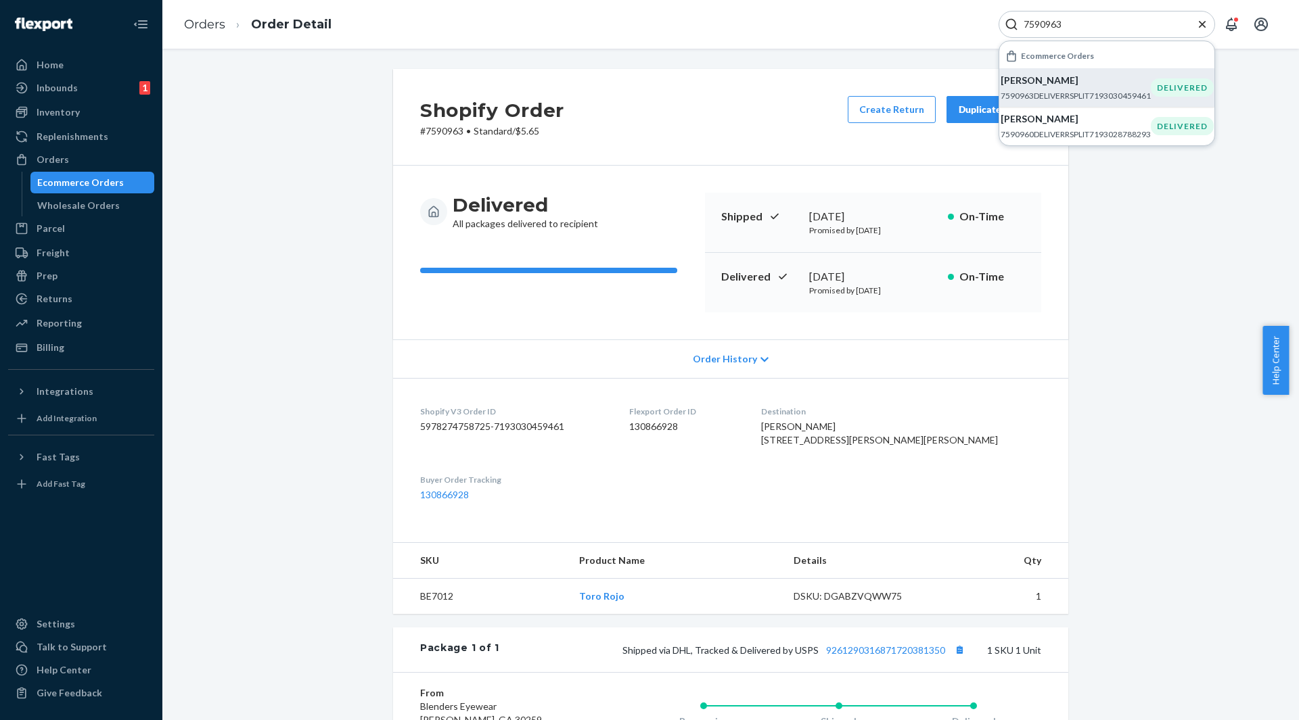
click at [1196, 280] on div "Shopify Order # 7590963 • Standard / $5.65 Create Return Duplicate Order Delive…" at bounding box center [730, 494] width 1116 height 850
click at [1059, 24] on input "7590963" at bounding box center [1101, 25] width 166 height 14
paste input "35"
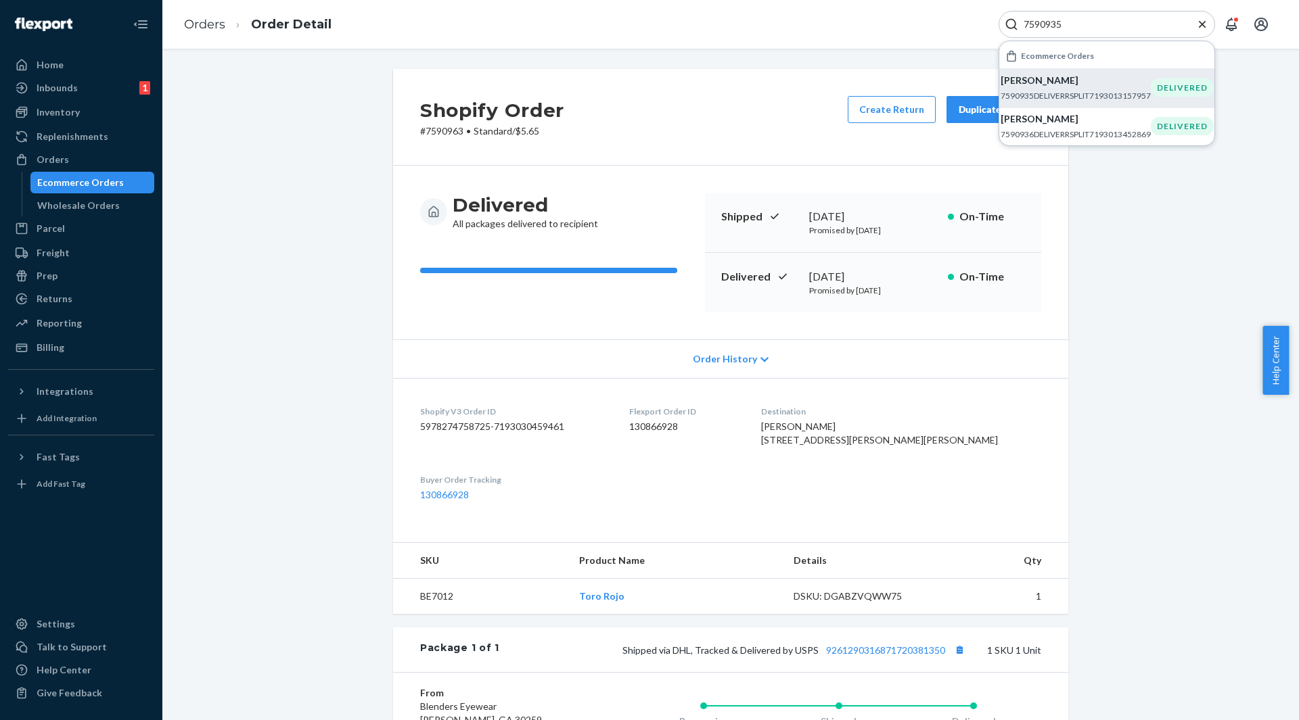
click at [1057, 87] on p "[PERSON_NAME]" at bounding box center [1075, 81] width 150 height 14
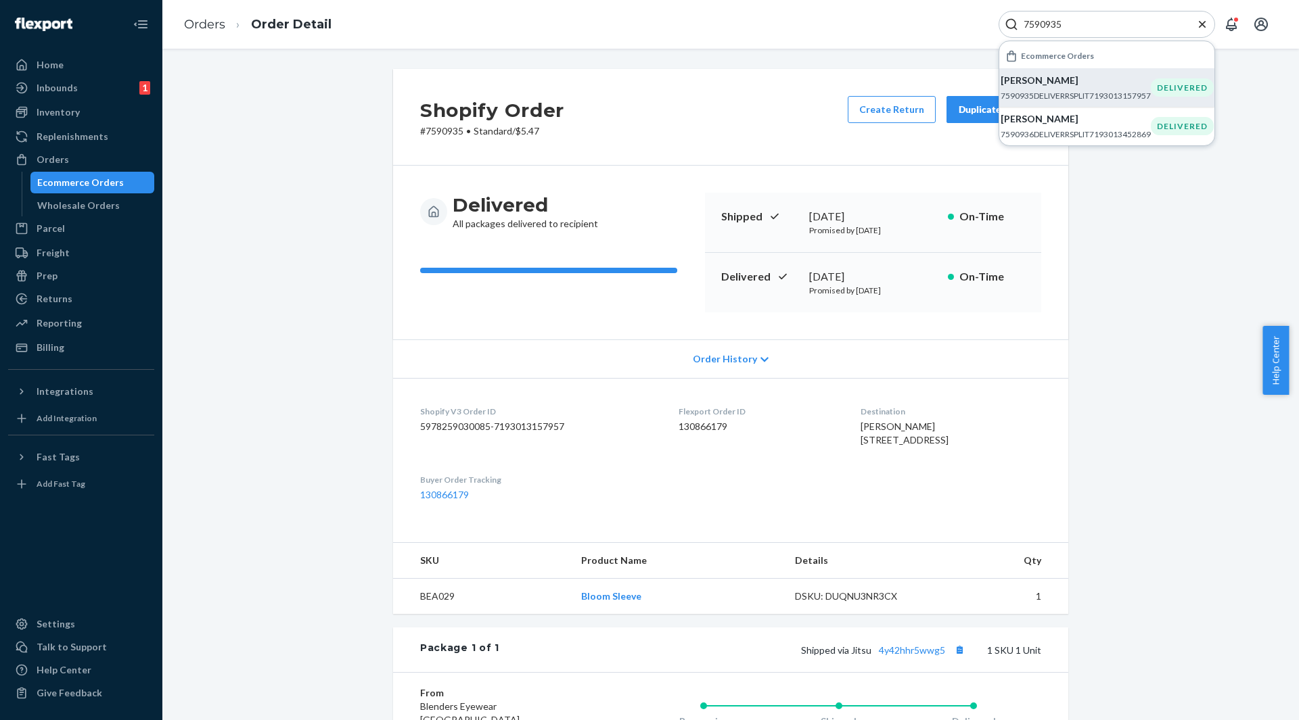
click at [1075, 25] on input "7590935" at bounding box center [1101, 25] width 166 height 14
click at [1074, 25] on input "7590935" at bounding box center [1101, 25] width 166 height 14
paste input "847"
click at [1059, 101] on p "7590847DELIVERRSPLIT7192953684037" at bounding box center [1075, 95] width 150 height 11
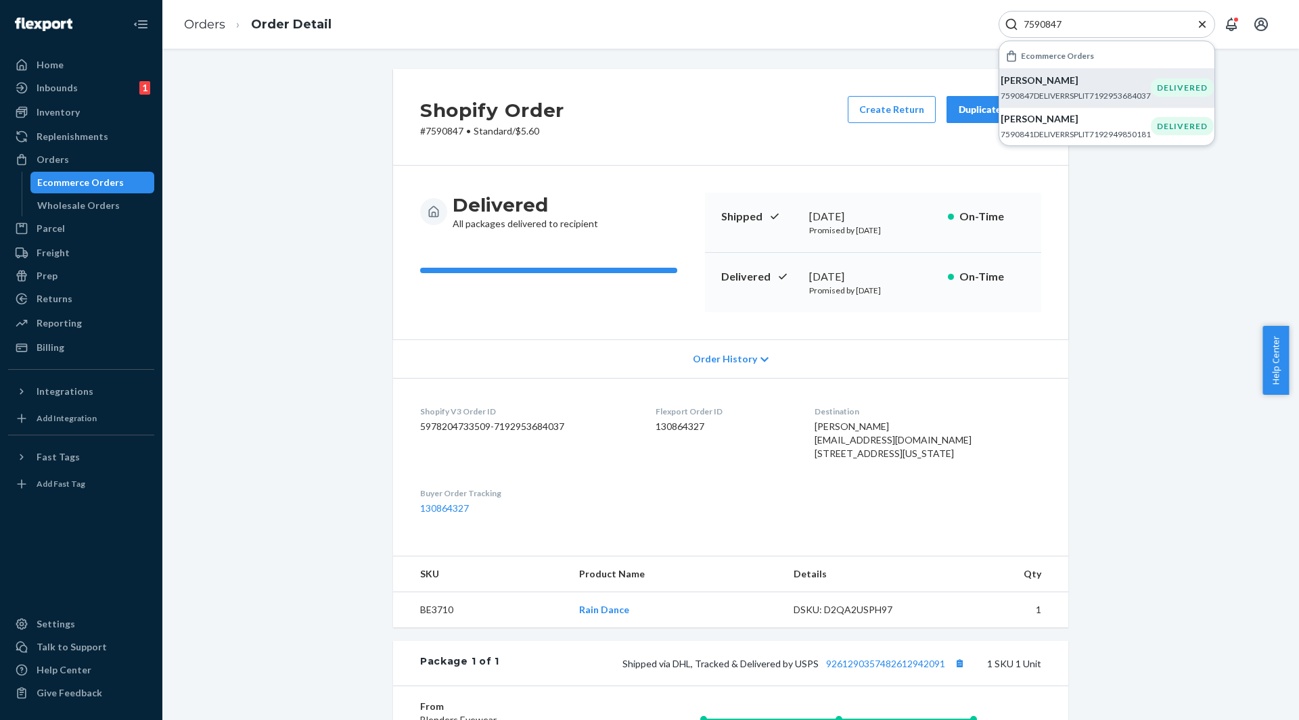
click at [1050, 28] on input "7590847" at bounding box center [1101, 25] width 166 height 14
paste input "423"
click at [1040, 86] on p "[PERSON_NAME]" at bounding box center [1075, 81] width 150 height 14
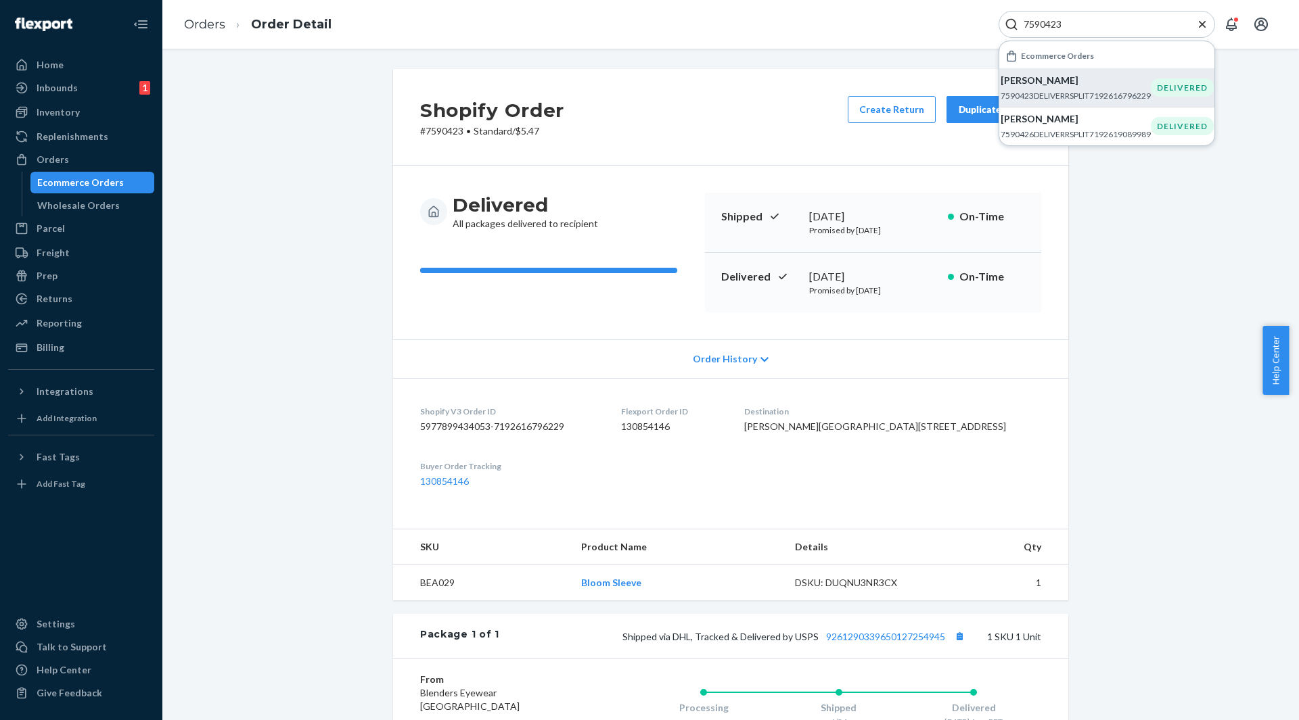
click at [1057, 30] on input "7590423" at bounding box center [1101, 25] width 166 height 14
paste input "742982"
click at [1039, 89] on div "[PERSON_NAME] 7742982DELIVERRSPLIT7373235748933" at bounding box center [1080, 89] width 150 height 28
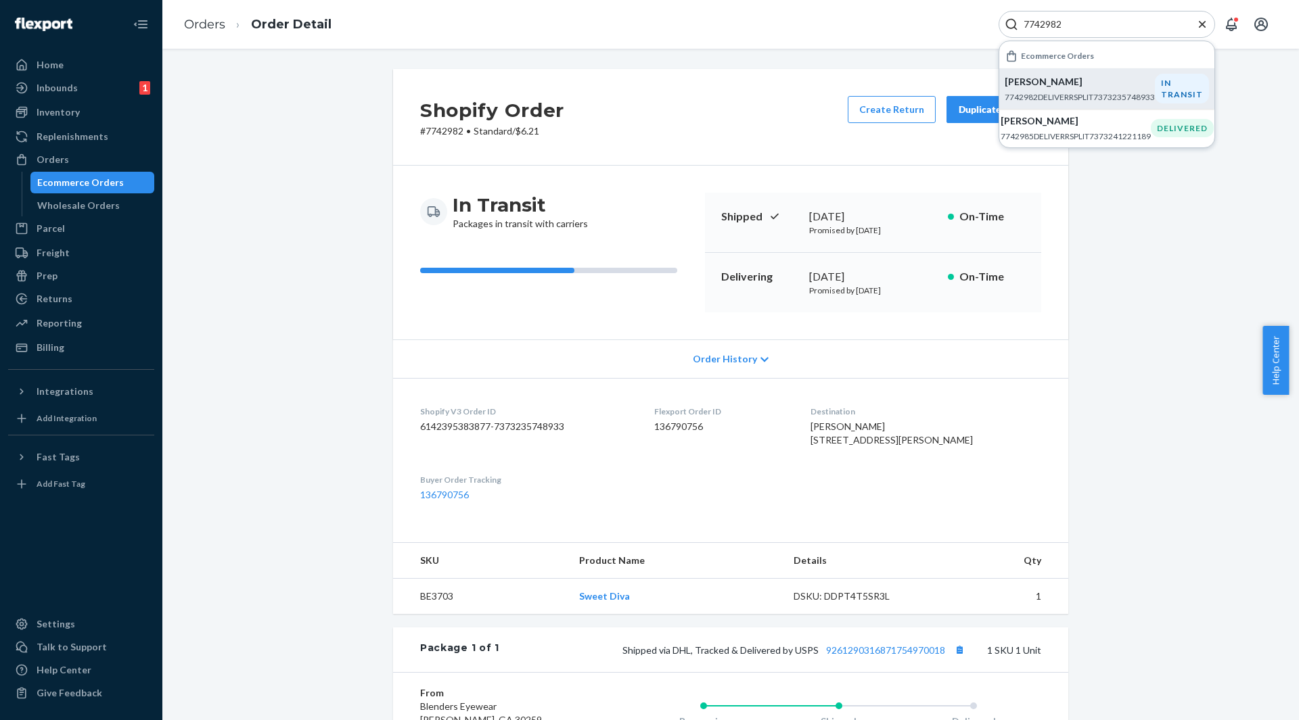
click at [1063, 26] on input "7742982" at bounding box center [1101, 25] width 166 height 14
click at [1061, 26] on input "7742982" at bounding box center [1101, 25] width 166 height 14
paste input "31837"
click at [1056, 90] on p "7731837DELIVERRSPLIT7356543303749" at bounding box center [1075, 95] width 150 height 11
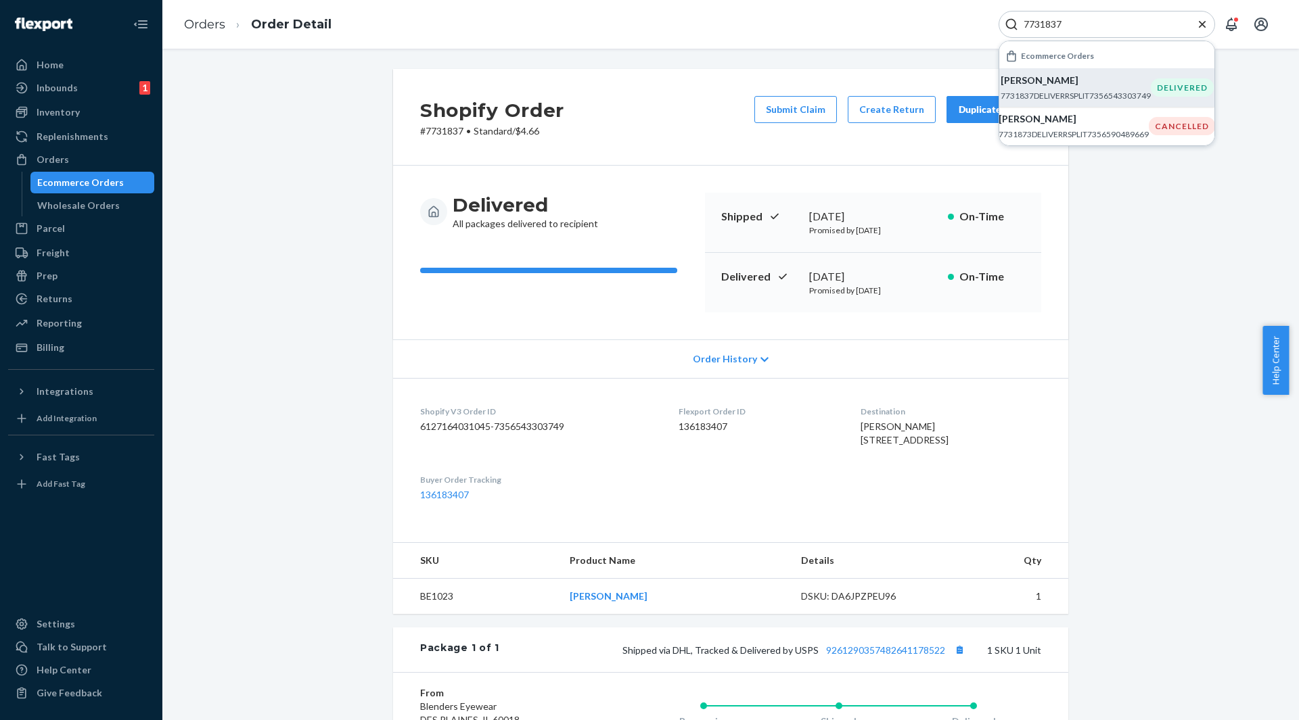
drag, startPoint x: 1095, startPoint y: 14, endPoint x: 1089, endPoint y: 8, distance: 7.7
click at [1089, 8] on div "Orders Order Detail 7731837 Ecommerce Orders [PERSON_NAME] 7731837DELIVERRSPLIT…" at bounding box center [730, 24] width 1136 height 49
click at [1085, 24] on input "7731837" at bounding box center [1101, 25] width 166 height 14
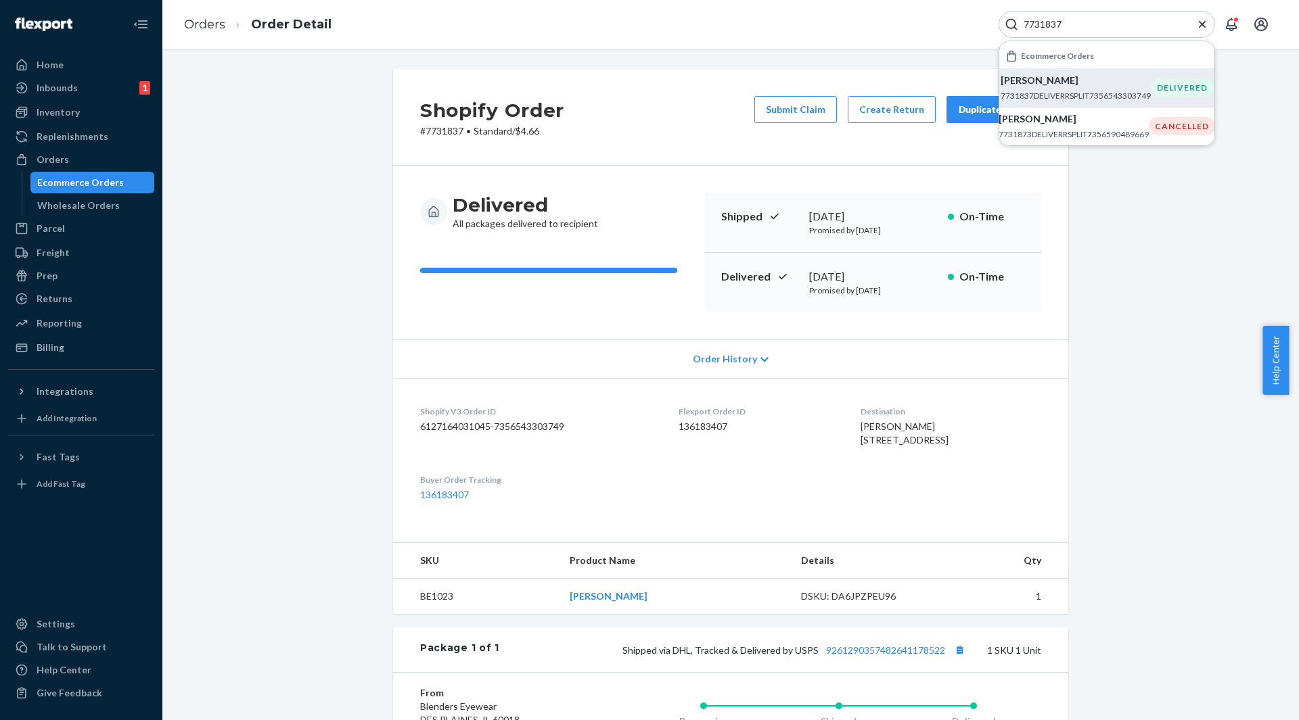
paste input "590423"
click at [1032, 77] on p "[PERSON_NAME]" at bounding box center [1075, 81] width 150 height 14
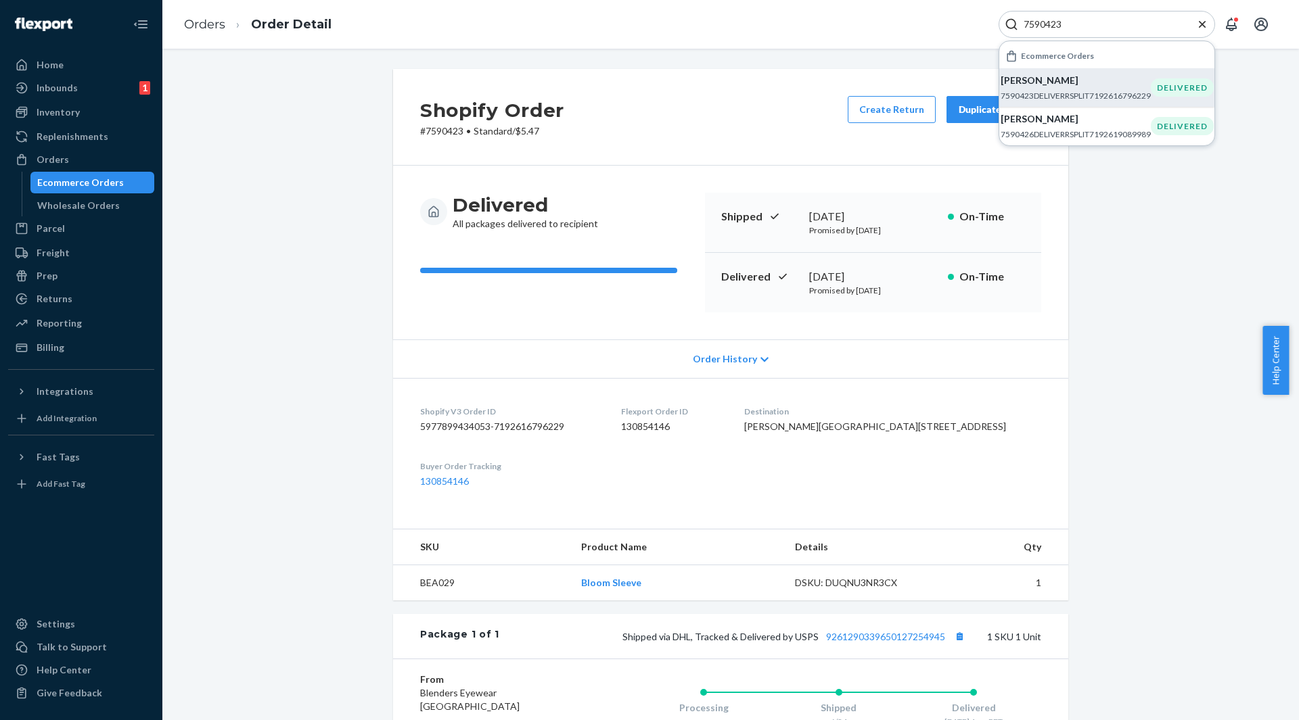
click at [1134, 29] on input "7590423" at bounding box center [1101, 25] width 166 height 14
paste input "197"
click at [1069, 80] on p "[PERSON_NAME]" at bounding box center [1075, 81] width 150 height 14
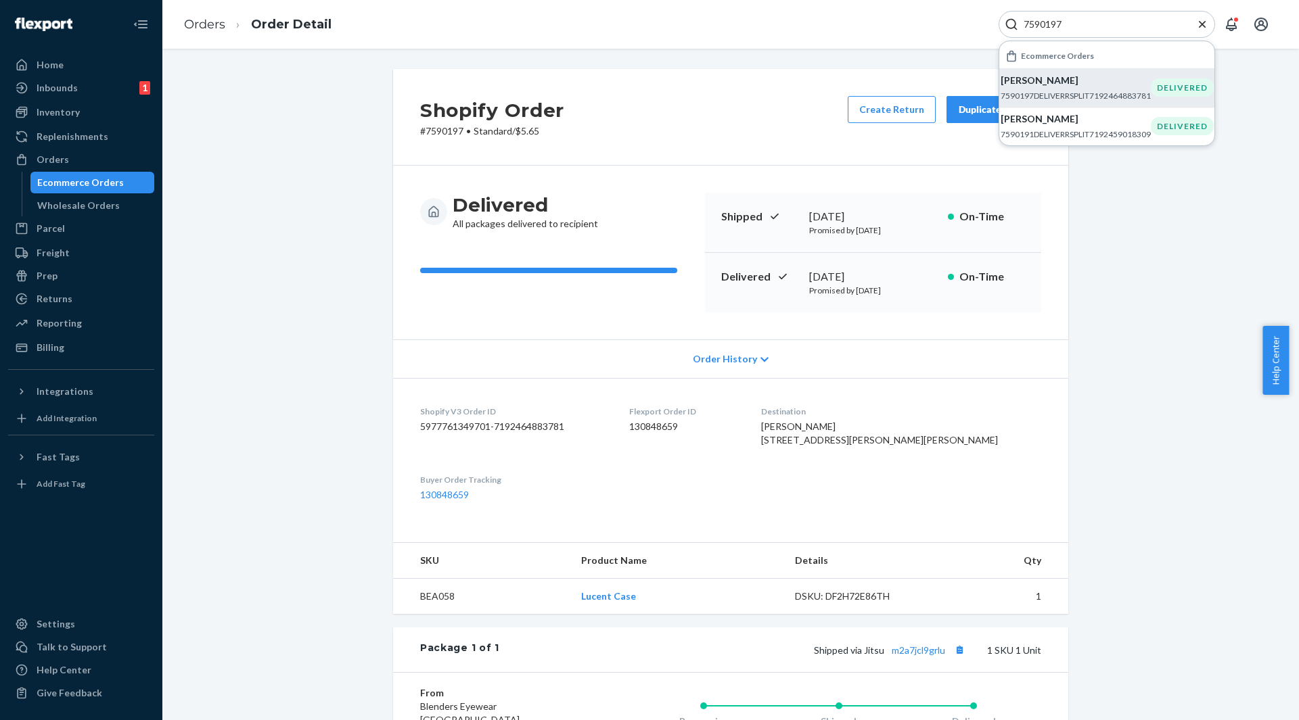
drag, startPoint x: 1078, startPoint y: 27, endPoint x: 1071, endPoint y: 25, distance: 7.1
click at [1074, 27] on input "7590197" at bounding box center [1101, 25] width 166 height 14
click at [1071, 25] on input "7590197" at bounding box center [1101, 25] width 166 height 14
paste input "028"
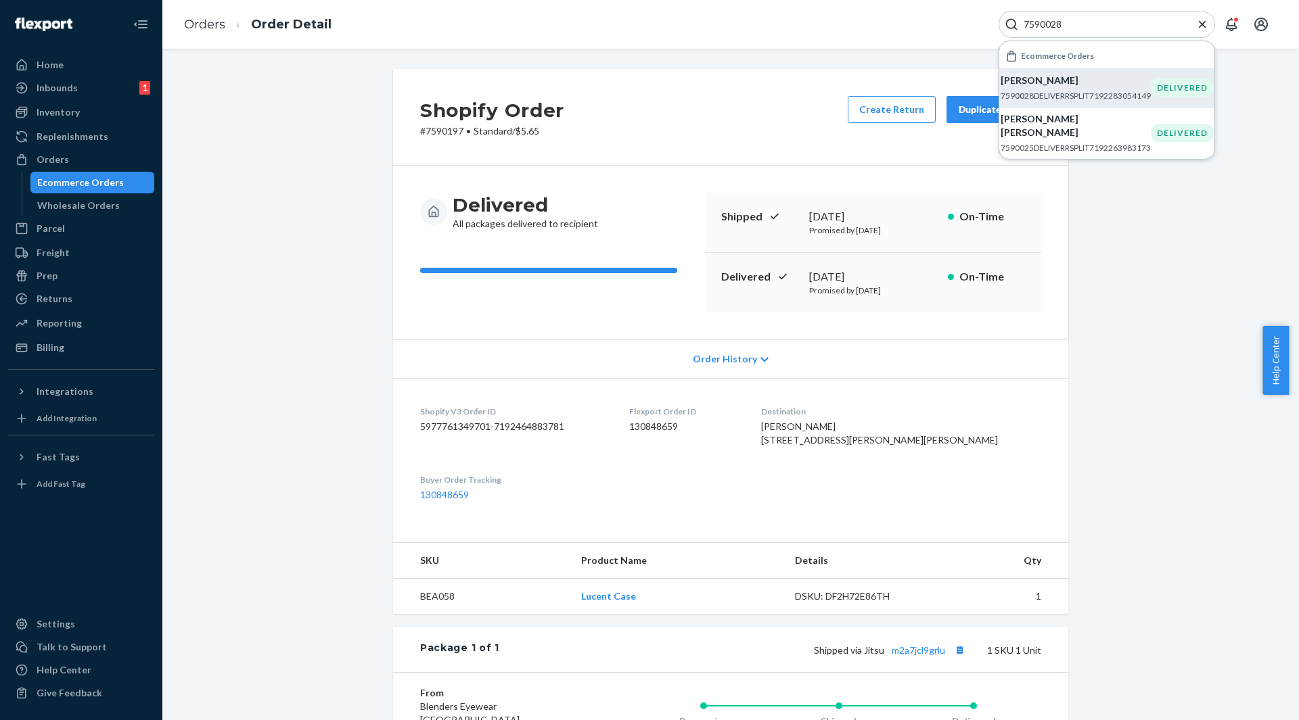
click at [1022, 93] on p "7590028DELIVERRSPLIT7192283054149" at bounding box center [1075, 95] width 150 height 11
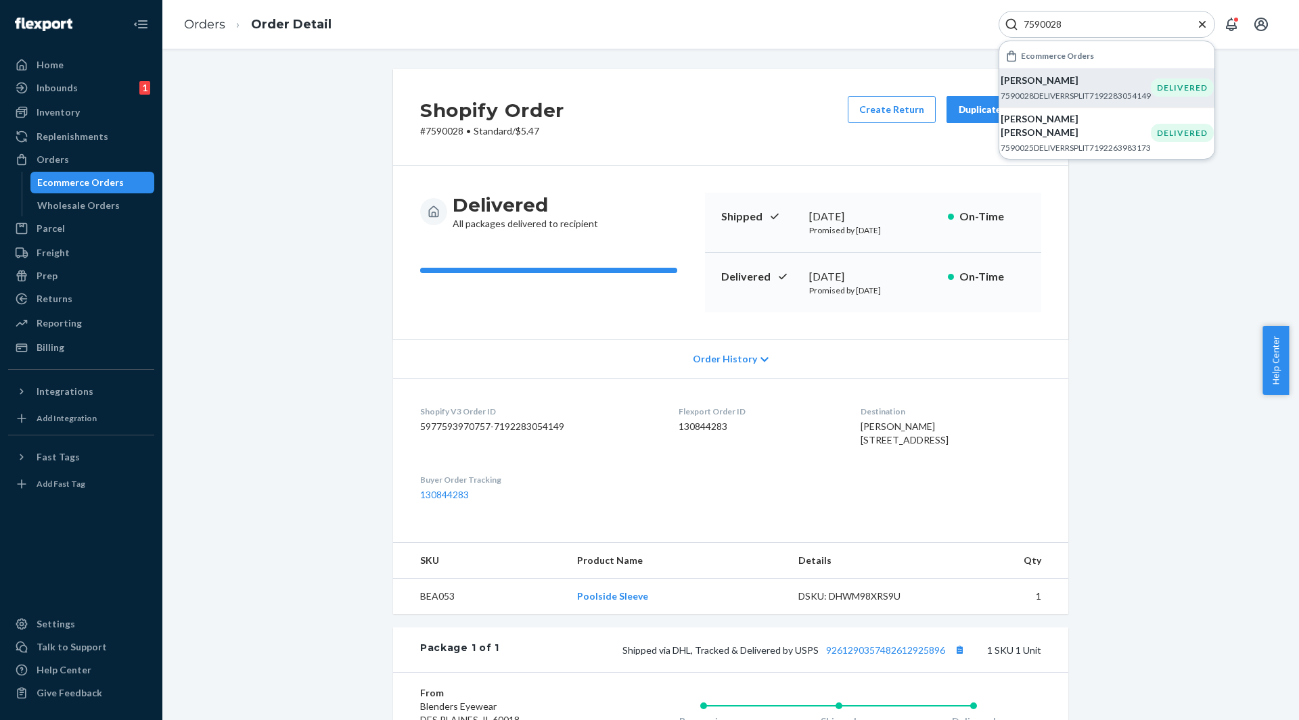
click at [1038, 21] on input "7590028" at bounding box center [1101, 25] width 166 height 14
paste input "10"
click at [1033, 93] on p "7590010DELIVERRSPLIT7192220762181" at bounding box center [1075, 95] width 150 height 11
click at [1058, 23] on input "7590010" at bounding box center [1101, 25] width 166 height 14
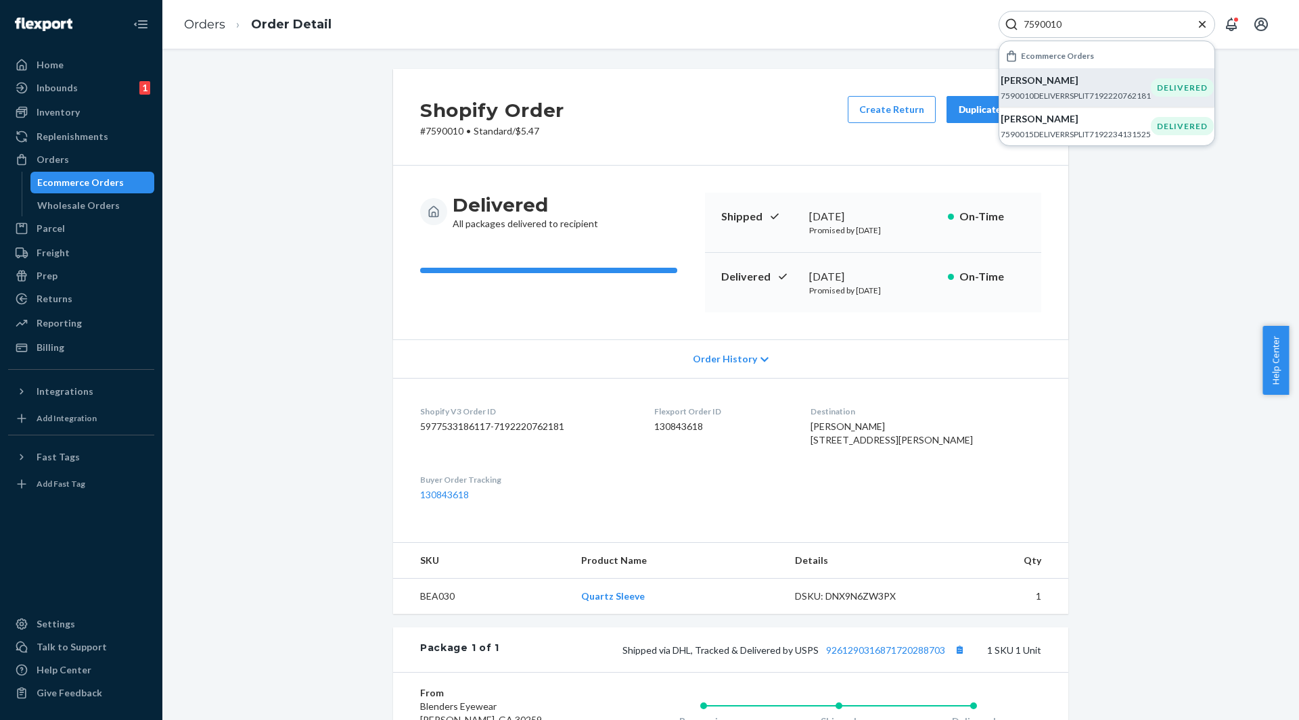
click at [1058, 23] on input "7590010" at bounding box center [1101, 25] width 166 height 14
paste input "3407"
click at [1070, 86] on p "[PERSON_NAME]" at bounding box center [1075, 81] width 150 height 14
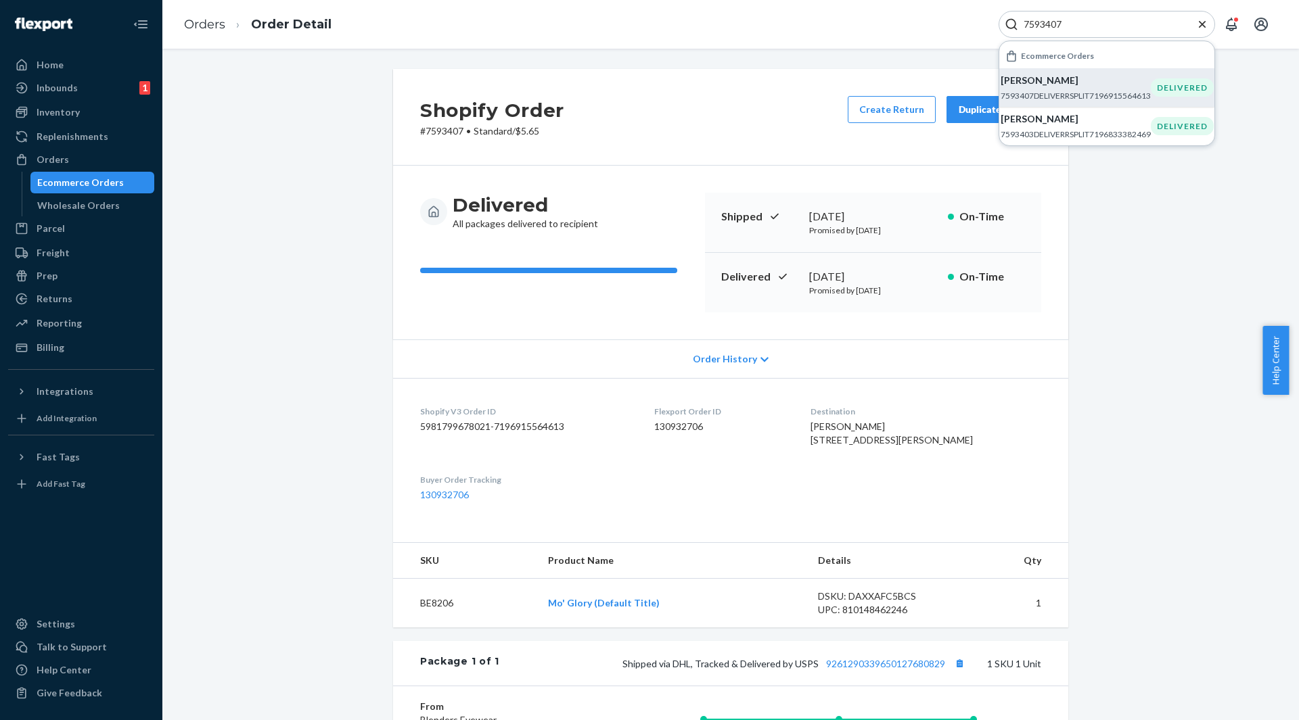
click at [1044, 16] on div "7593407" at bounding box center [1106, 24] width 216 height 27
click at [1043, 18] on input "7593407" at bounding box center [1101, 25] width 166 height 14
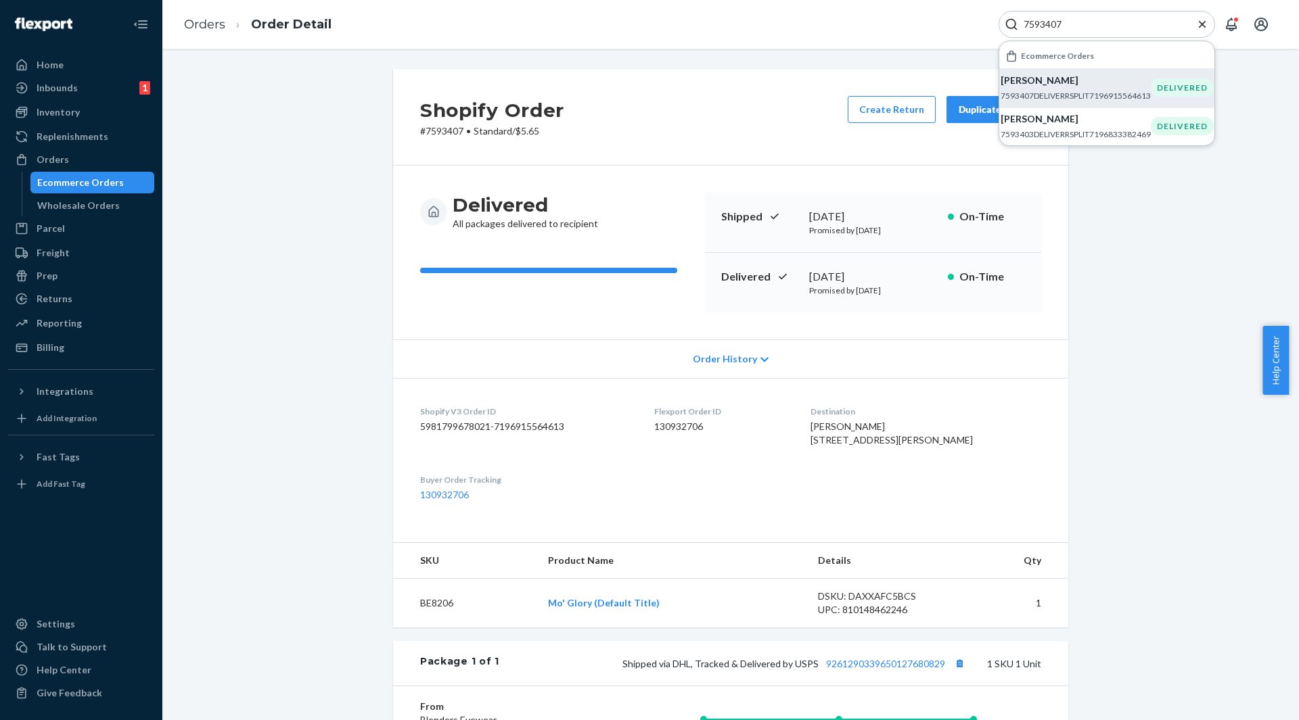
paste input "254"
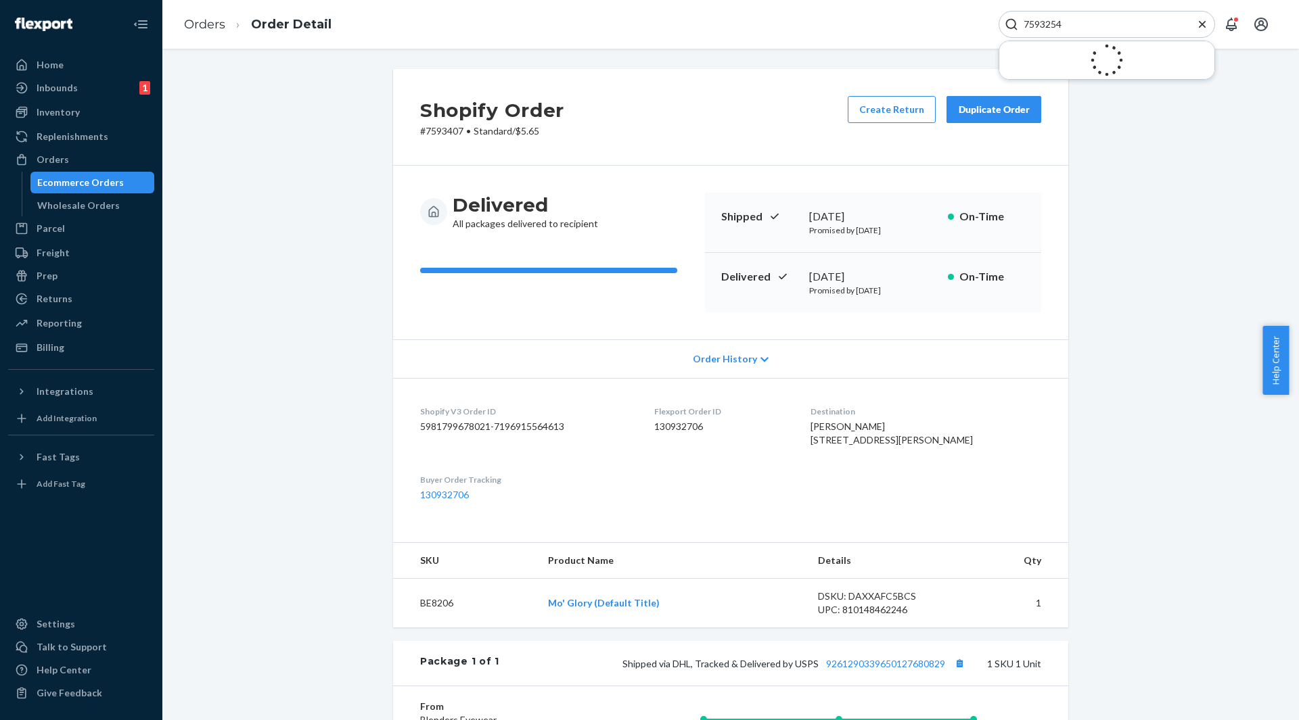
type input "7593254"
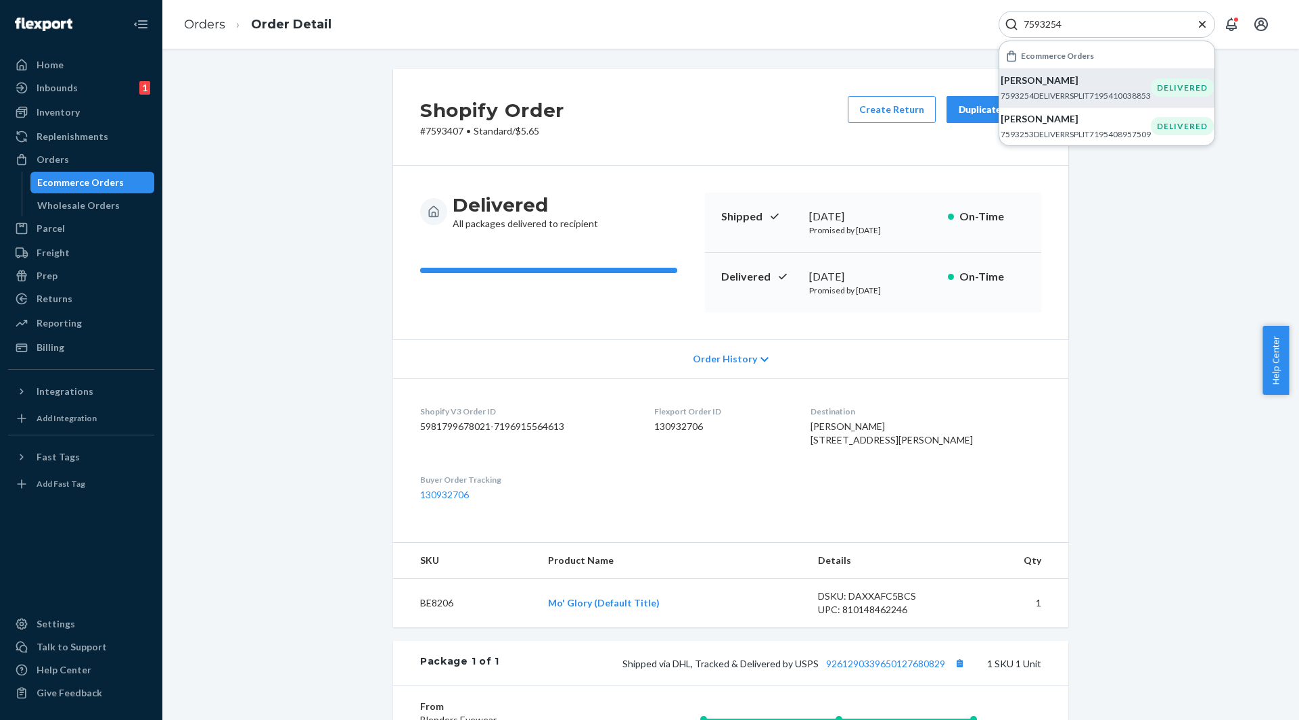
click at [1005, 86] on p "[PERSON_NAME]" at bounding box center [1075, 81] width 150 height 14
